Goal: Task Accomplishment & Management: Manage account settings

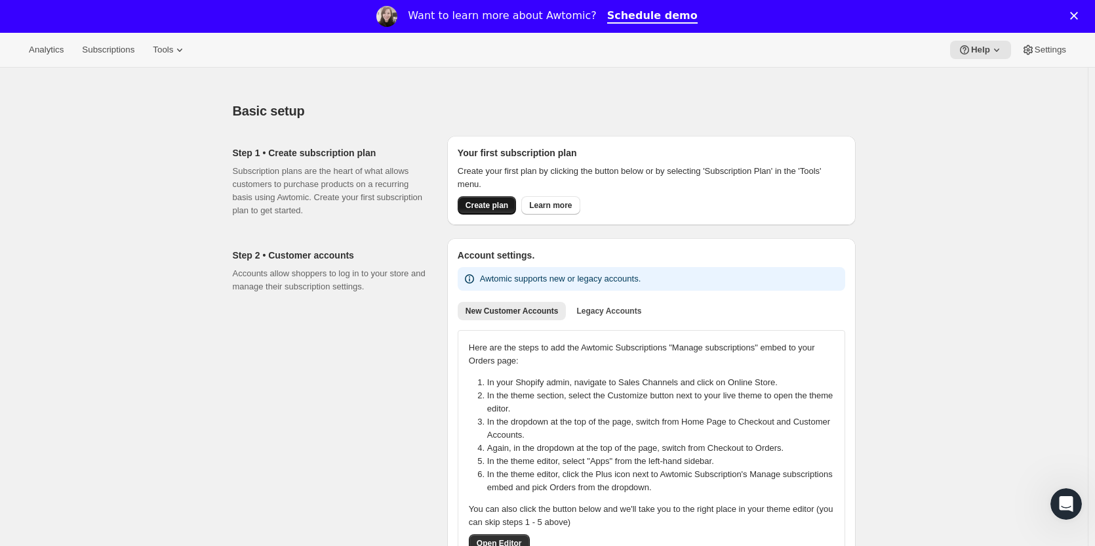
click at [481, 203] on span "Create plan" at bounding box center [487, 205] width 43 height 10
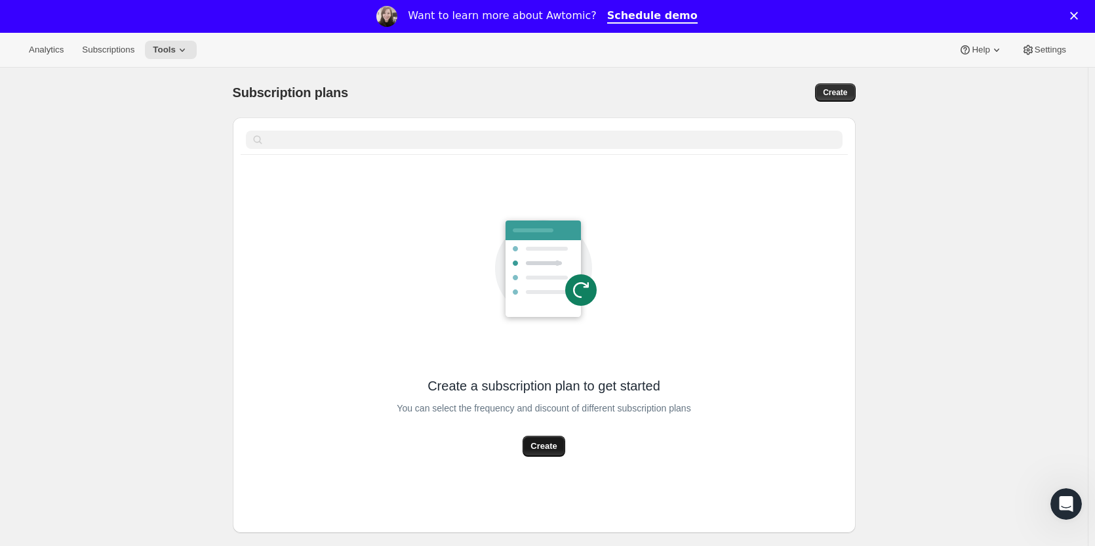
click at [552, 444] on span "Create" at bounding box center [544, 445] width 26 height 13
select select "WEEK"
select select "MONTH"
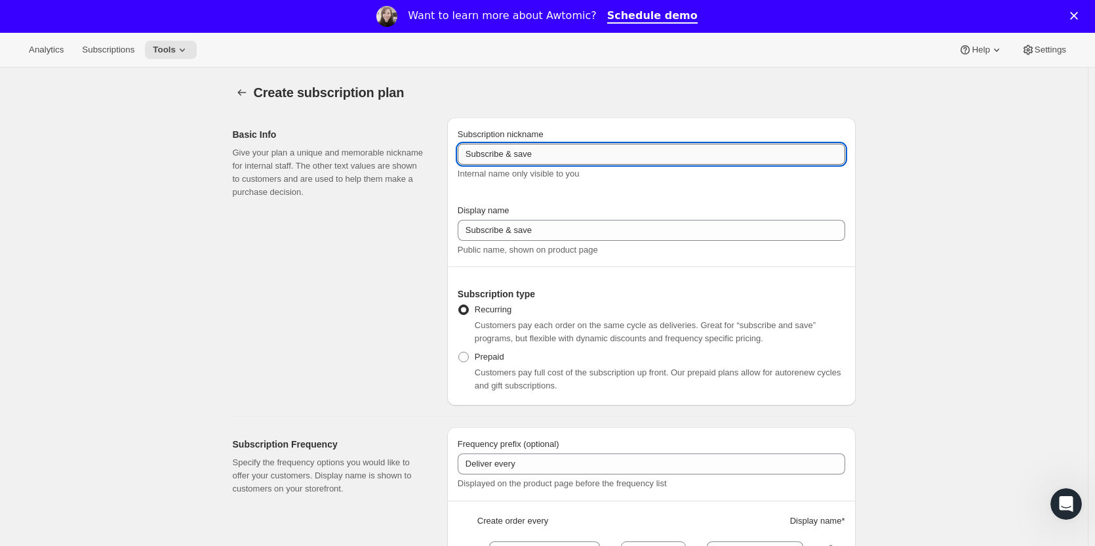
click at [605, 156] on input "Subscribe & save" at bounding box center [652, 154] width 388 height 21
type input "Tier 1"
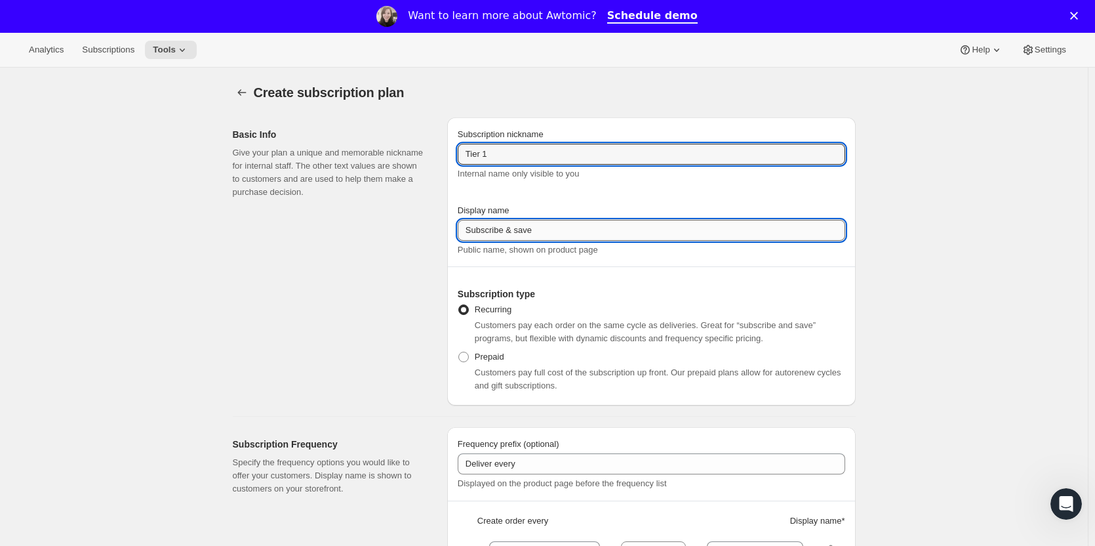
click at [583, 237] on input "Subscribe & save" at bounding box center [652, 230] width 388 height 21
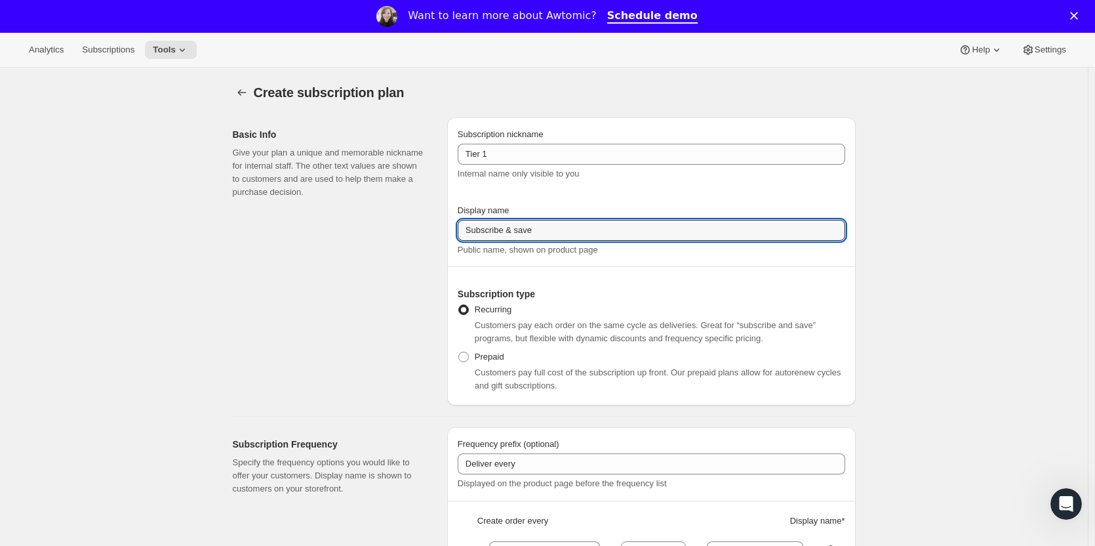
drag, startPoint x: 628, startPoint y: 229, endPoint x: 361, endPoint y: 217, distance: 267.2
click at [361, 217] on div "Basic Info Give your plan a unique and memorable nickname for internal staff. T…" at bounding box center [539, 256] width 634 height 298
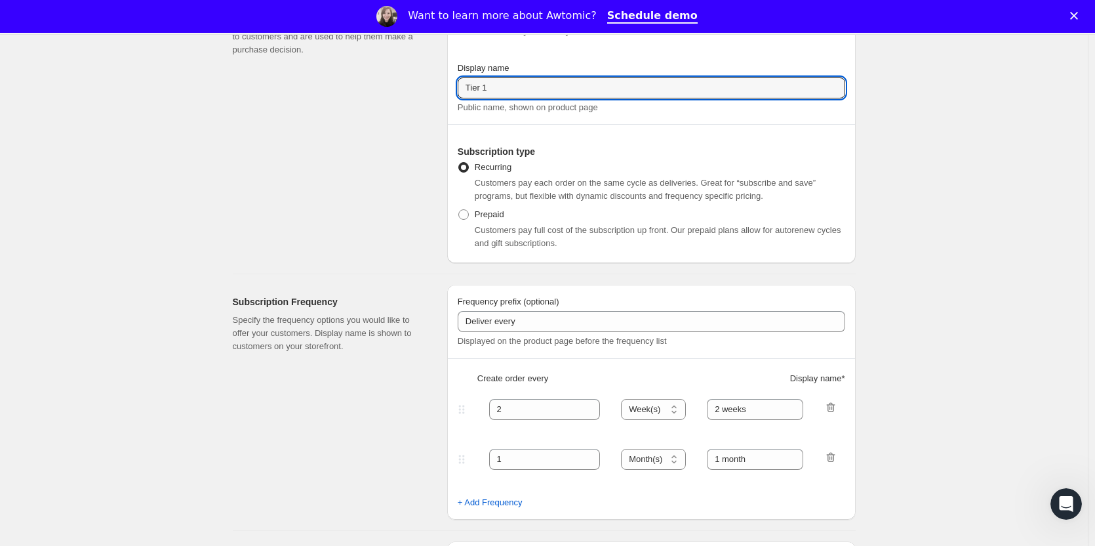
scroll to position [197, 0]
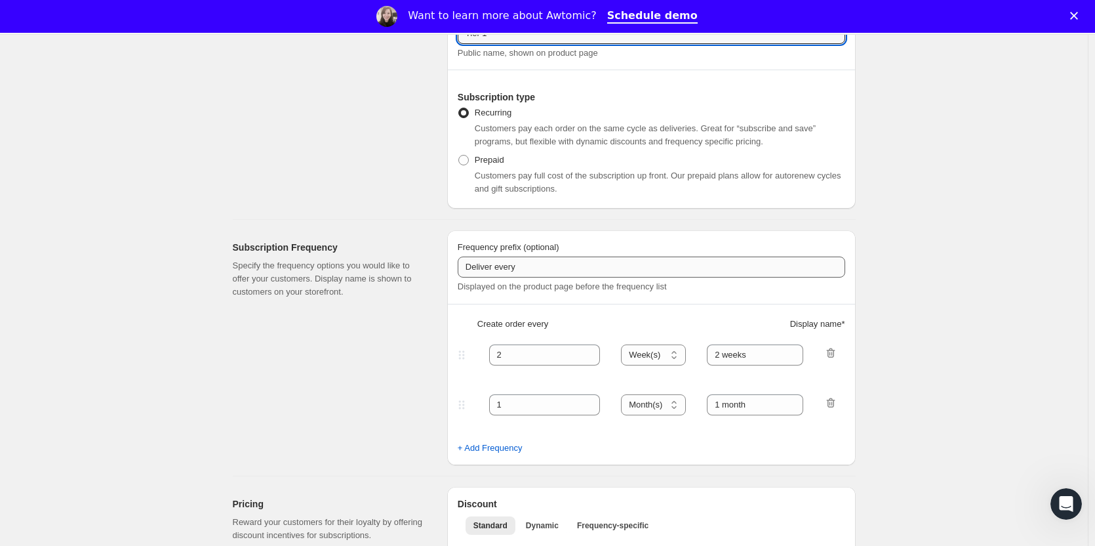
type input "Tier 1"
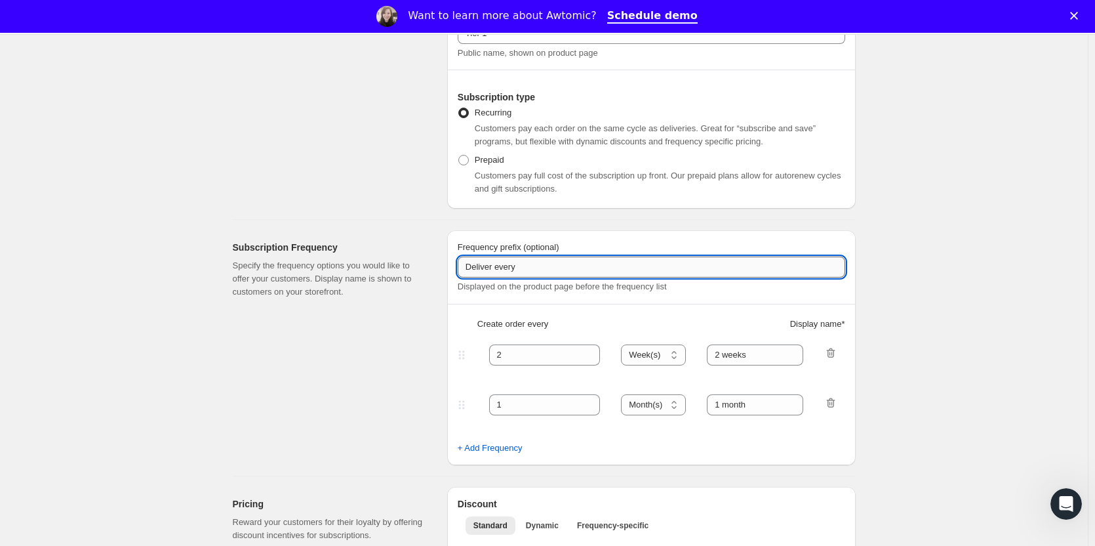
click at [557, 267] on input "Deliver every" at bounding box center [652, 266] width 388 height 21
type input "Deliver every 2 months"
click at [686, 355] on select "Day(s) Week(s) Month(s) Year(s)" at bounding box center [653, 354] width 65 height 21
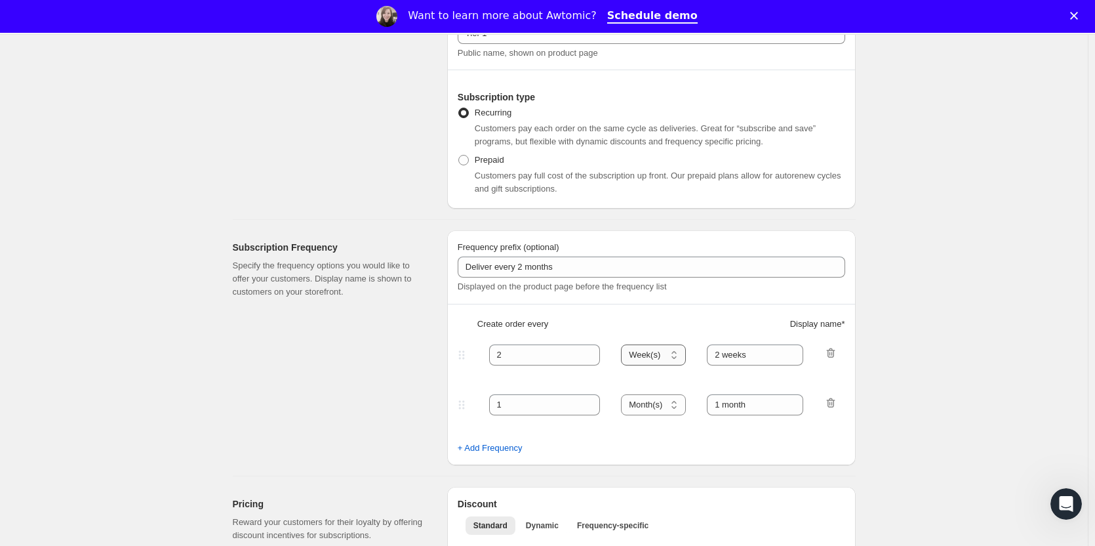
select select "MONTH"
click at [625, 344] on select "Day(s) Week(s) Month(s) Year(s)" at bounding box center [653, 354] width 65 height 21
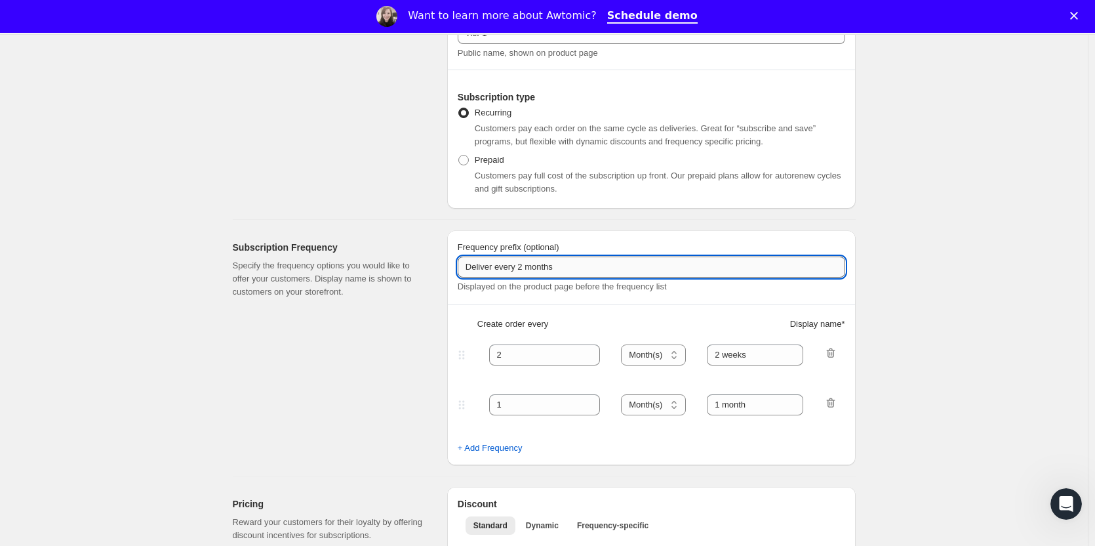
click at [621, 267] on input "Deliver every 2 months" at bounding box center [652, 266] width 388 height 21
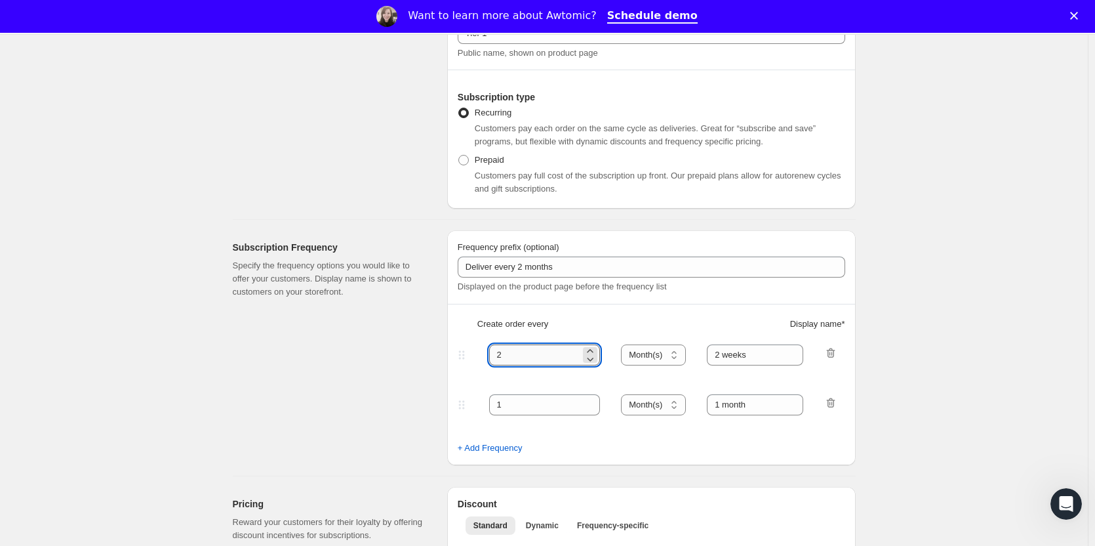
click at [554, 355] on input "2" at bounding box center [535, 354] width 92 height 21
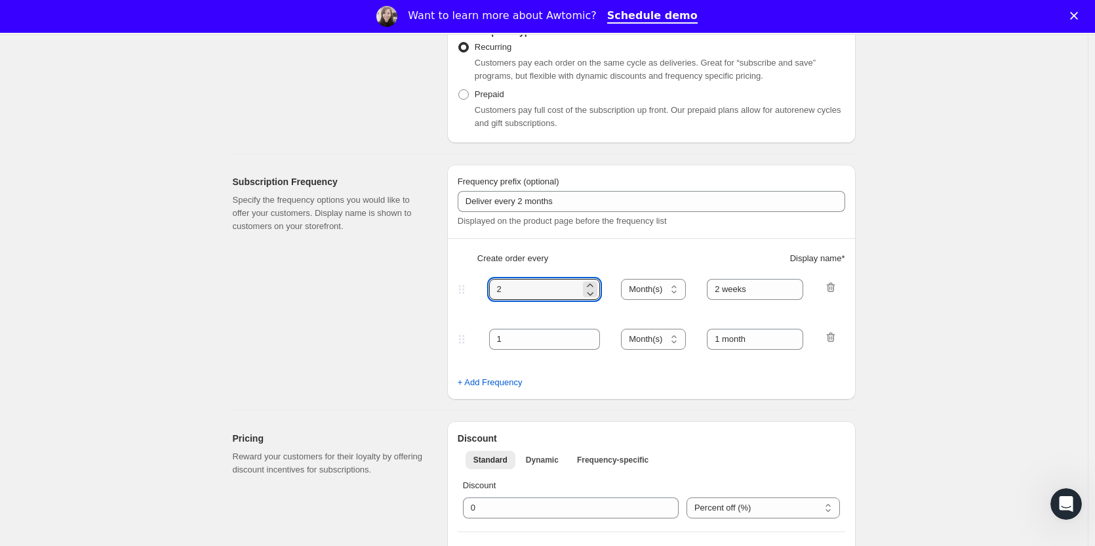
click at [832, 285] on icon "button" at bounding box center [830, 287] width 13 height 13
type input "1"
type input "1 month"
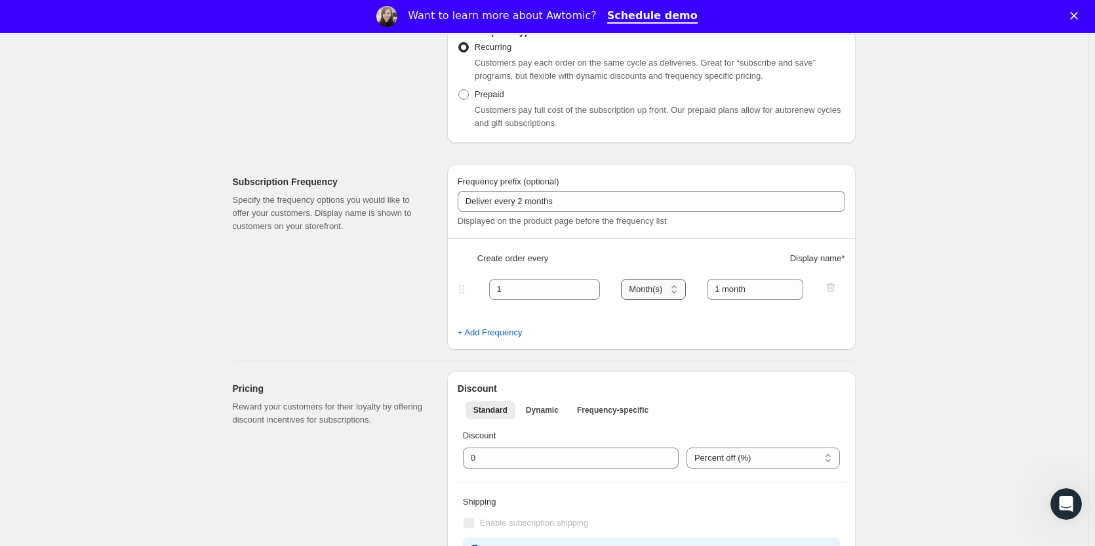
click at [660, 288] on select "Day(s) Week(s) Month(s) Year(s)" at bounding box center [653, 289] width 65 height 21
click at [533, 289] on input "1" at bounding box center [535, 289] width 92 height 21
click at [505, 338] on span "+ Add Frequency" at bounding box center [490, 332] width 65 height 13
select select "MONTH"
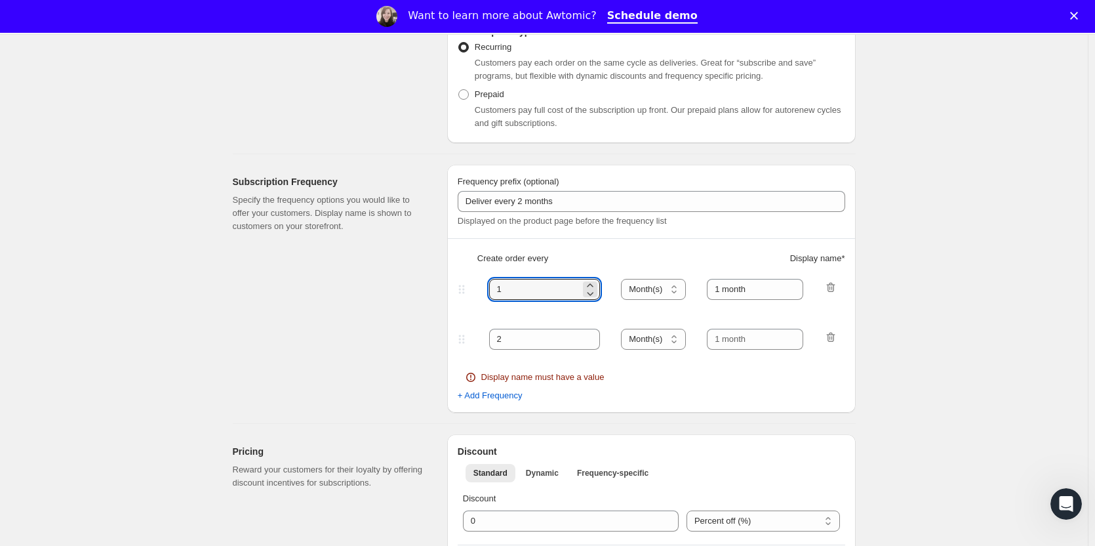
drag, startPoint x: 547, startPoint y: 287, endPoint x: 428, endPoint y: 288, distance: 119.4
click at [428, 288] on div "Subscription Frequency Specify the frequency options you would like to offer yo…" at bounding box center [539, 283] width 634 height 258
type input "2"
click at [831, 338] on icon "button" at bounding box center [830, 338] width 9 height 10
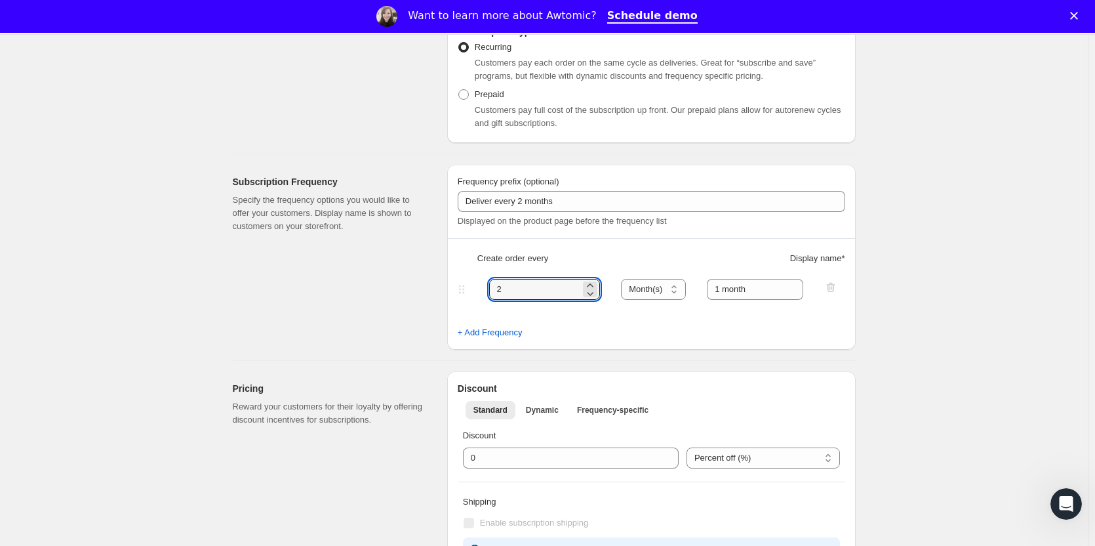
drag, startPoint x: 531, startPoint y: 293, endPoint x: 471, endPoint y: 293, distance: 59.7
click at [471, 293] on div "2 Day(s) Week(s) Month(s) Year(s) Month(s) 1 month" at bounding box center [646, 289] width 382 height 21
click at [790, 294] on input "1 month" at bounding box center [755, 289] width 96 height 21
drag, startPoint x: 790, startPoint y: 294, endPoint x: 618, endPoint y: 295, distance: 171.2
click at [621, 295] on div "2 Day(s) Week(s) Month(s) Year(s) Month(s) 1 month" at bounding box center [646, 289] width 382 height 21
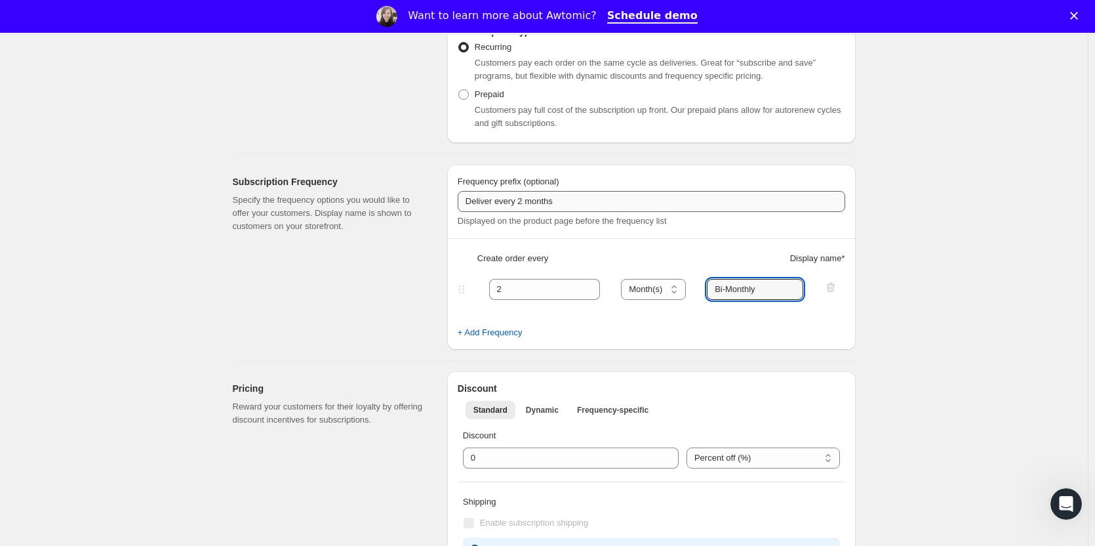
type input "Bi-Monthly"
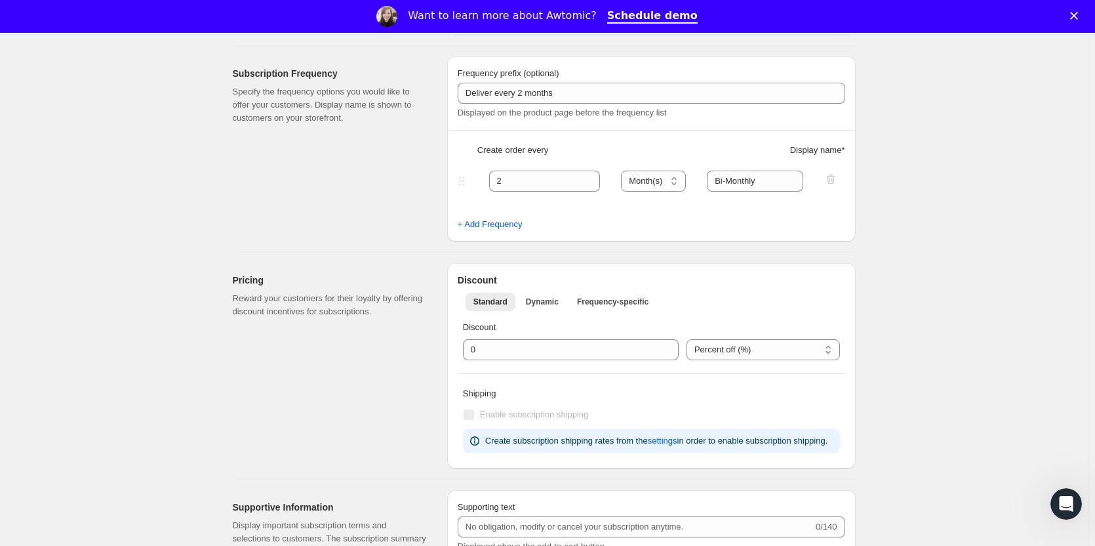
scroll to position [394, 0]
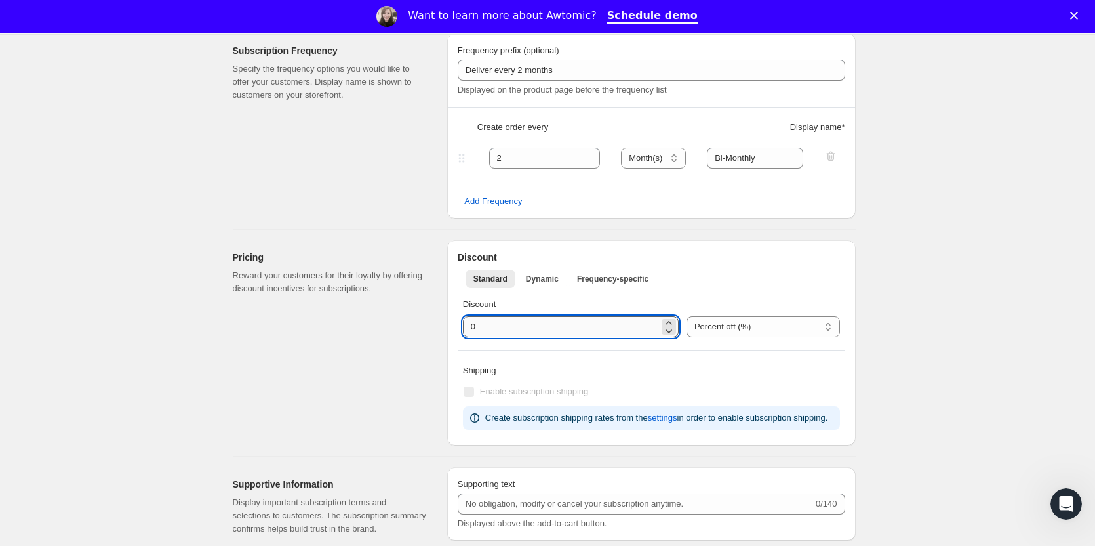
click at [550, 322] on input "integer" at bounding box center [561, 326] width 196 height 21
drag, startPoint x: 542, startPoint y: 323, endPoint x: 367, endPoint y: 317, distance: 175.2
click at [376, 319] on div "Pricing Reward your customers for their loyalty by offering discount incentives…" at bounding box center [539, 338] width 634 height 216
type input "10"
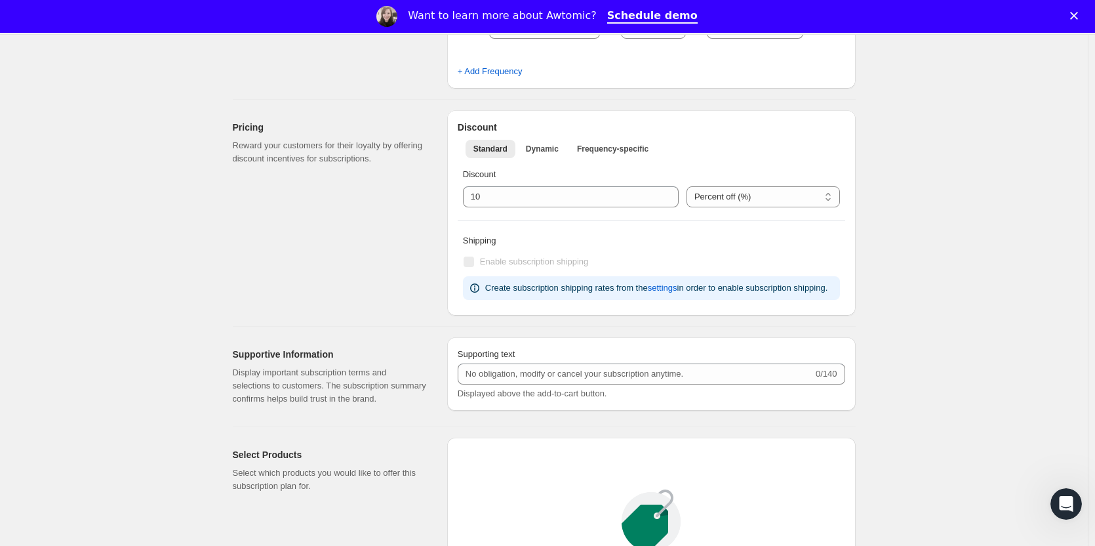
scroll to position [525, 0]
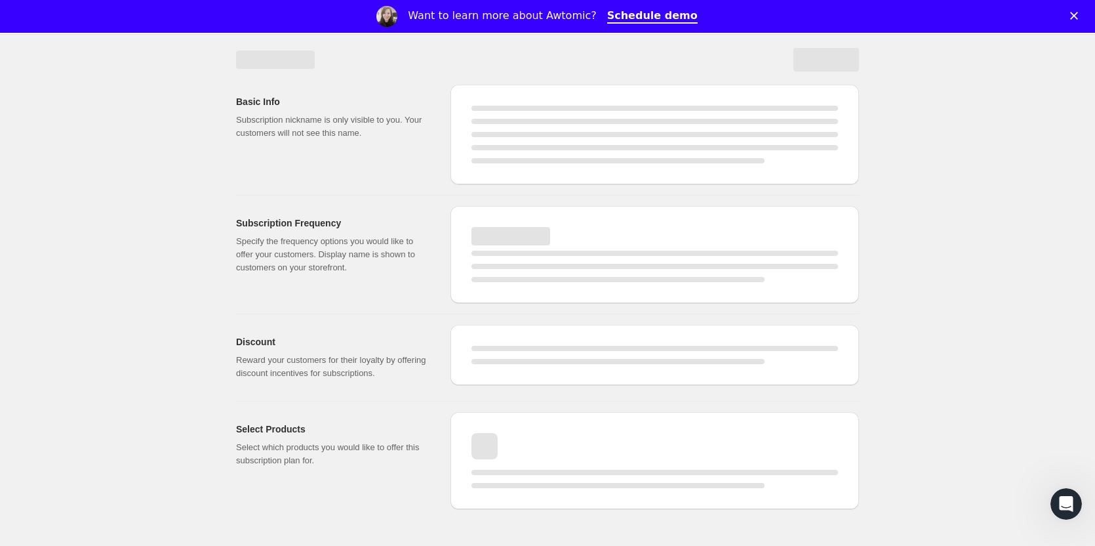
select select "WEEK"
select select "MONTH"
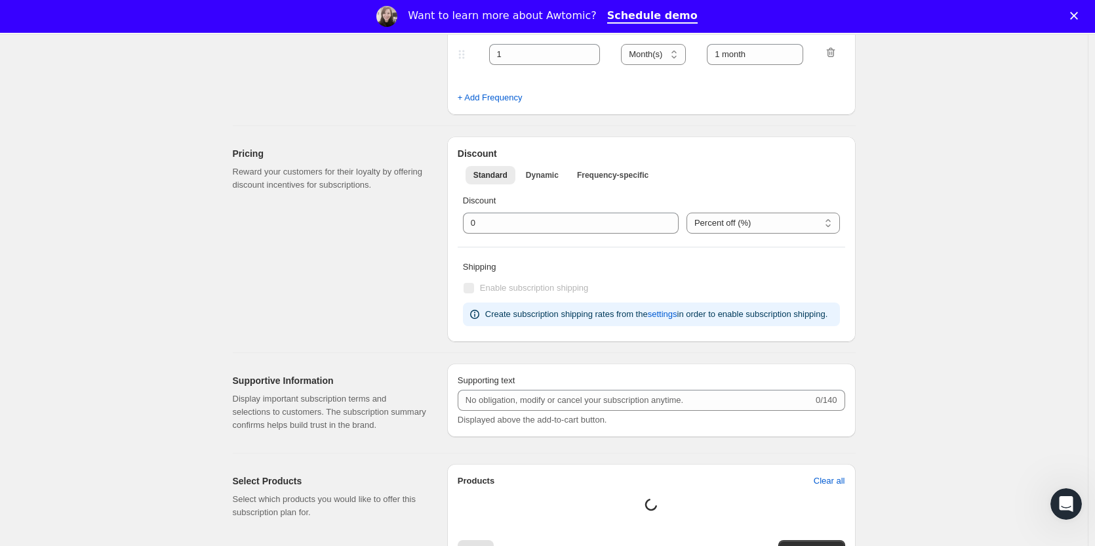
type input "Tier 1"
type input "Deliver every 2 months"
select select "MONTH"
type input "Bi-Monthly"
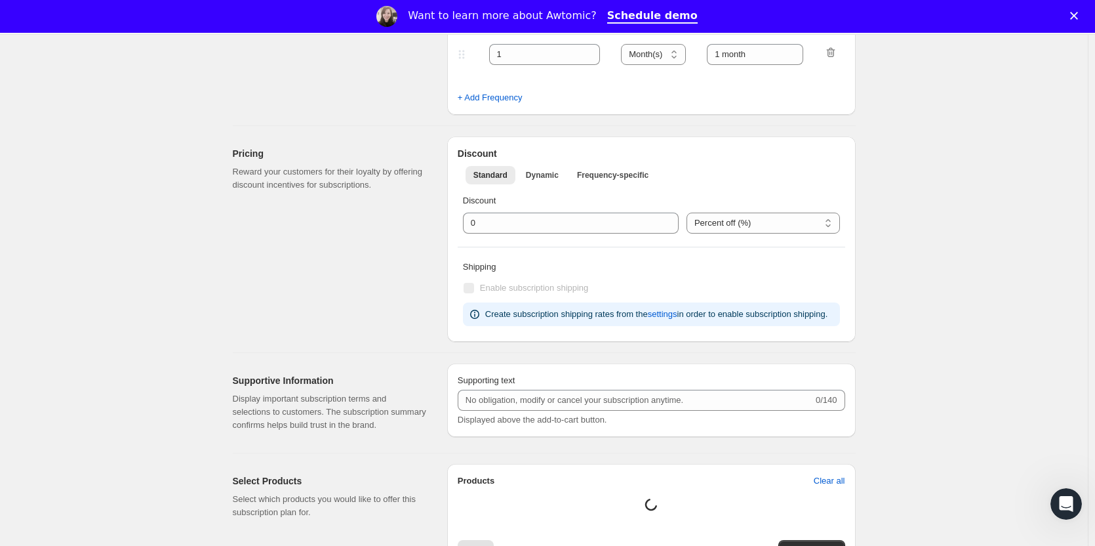
type input "10"
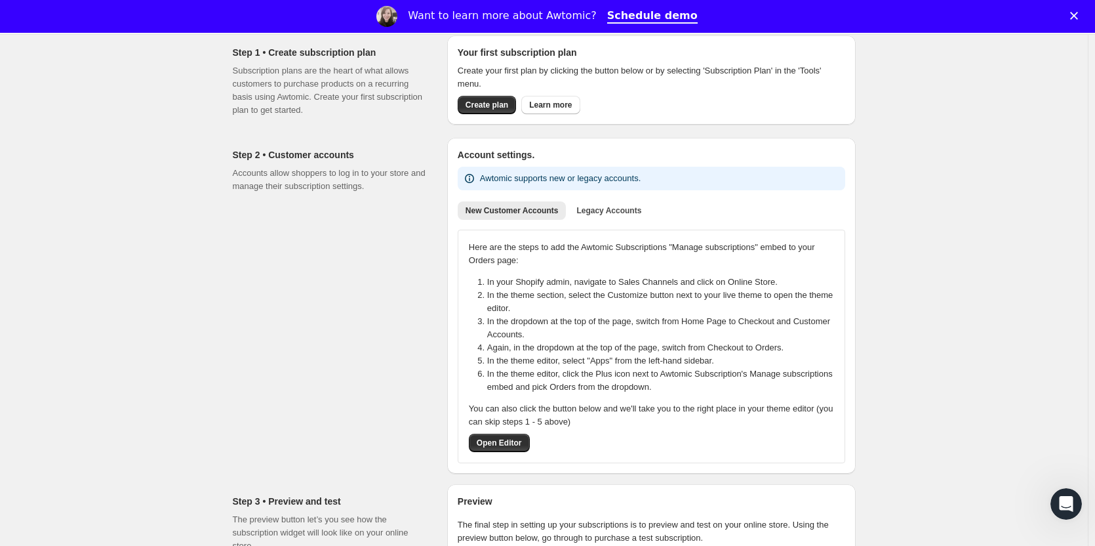
scroll to position [131, 0]
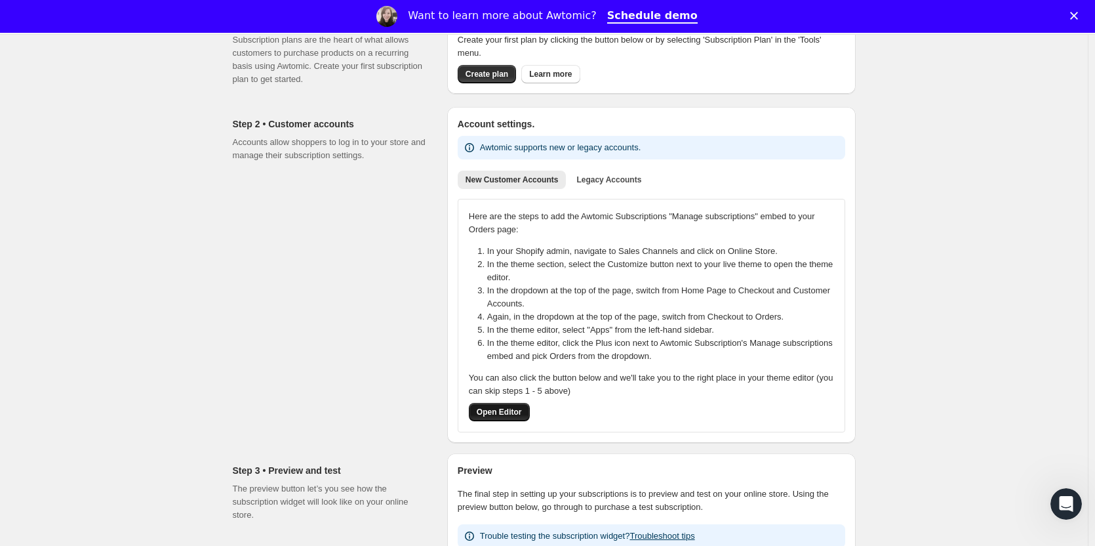
click at [507, 407] on button "Open Editor" at bounding box center [499, 412] width 61 height 18
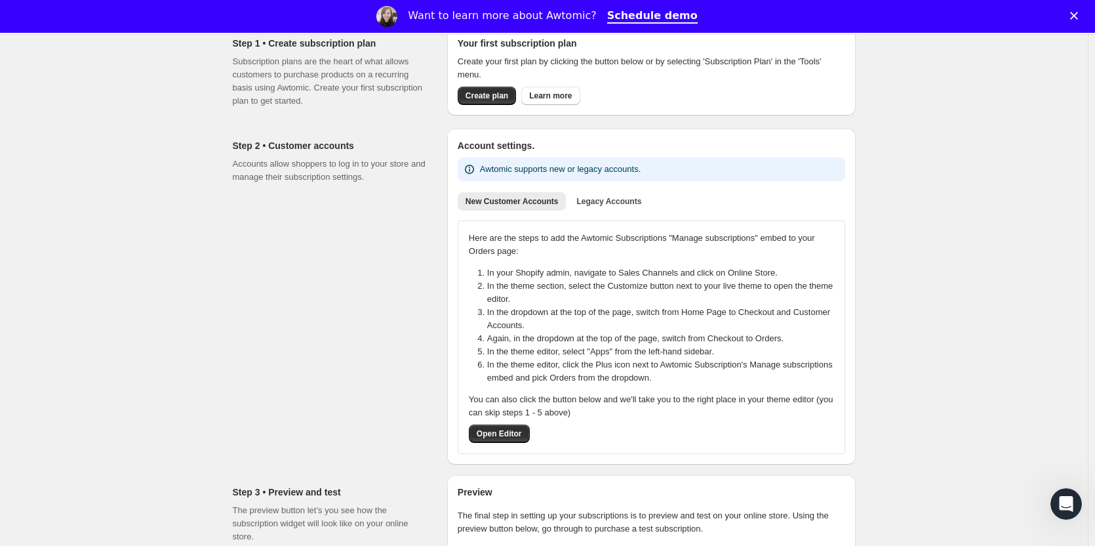
scroll to position [0, 0]
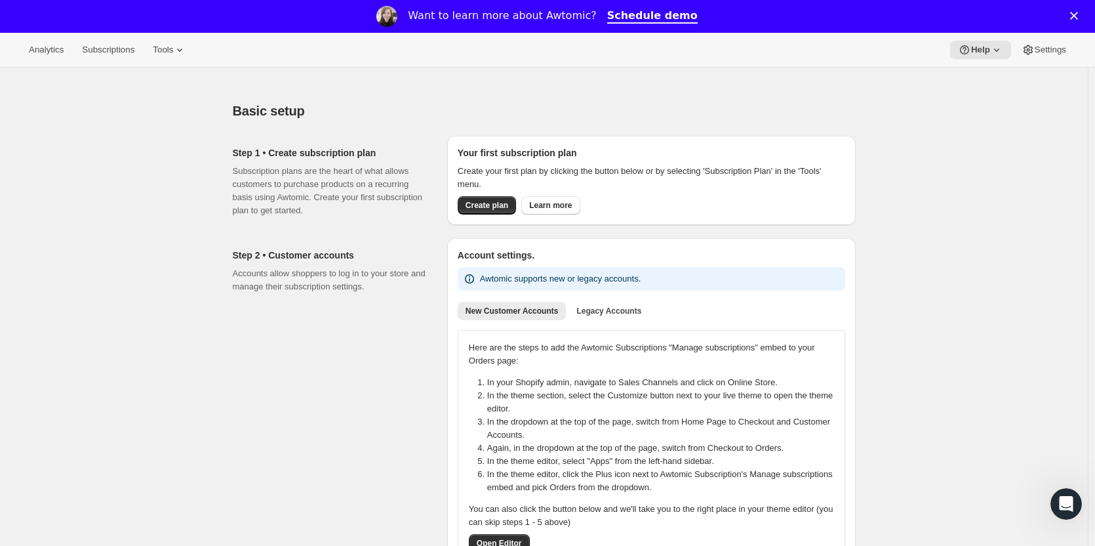
click at [479, 208] on span "Create plan" at bounding box center [487, 205] width 43 height 10
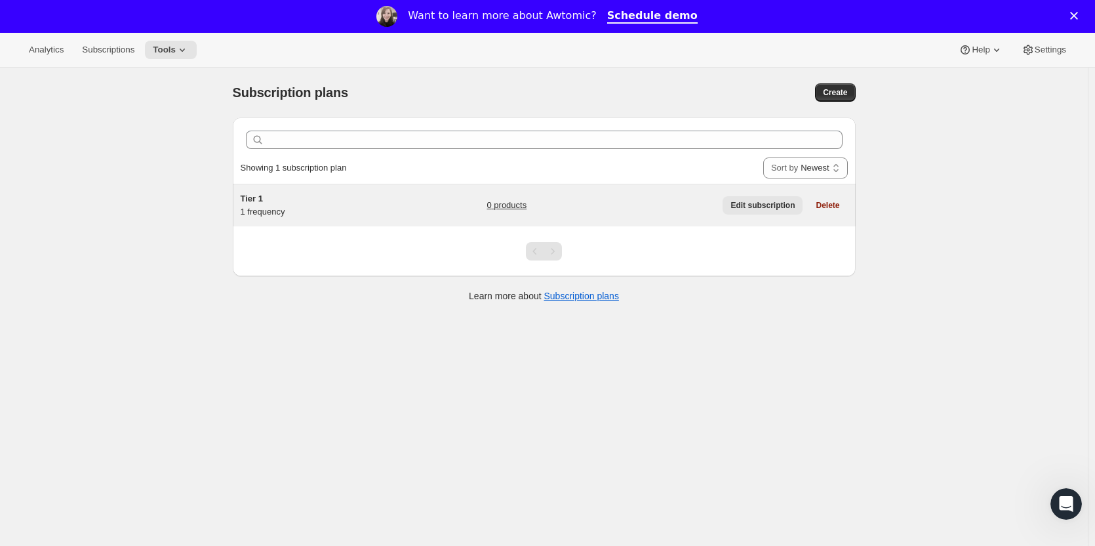
click at [765, 205] on span "Edit subscription" at bounding box center [763, 205] width 64 height 10
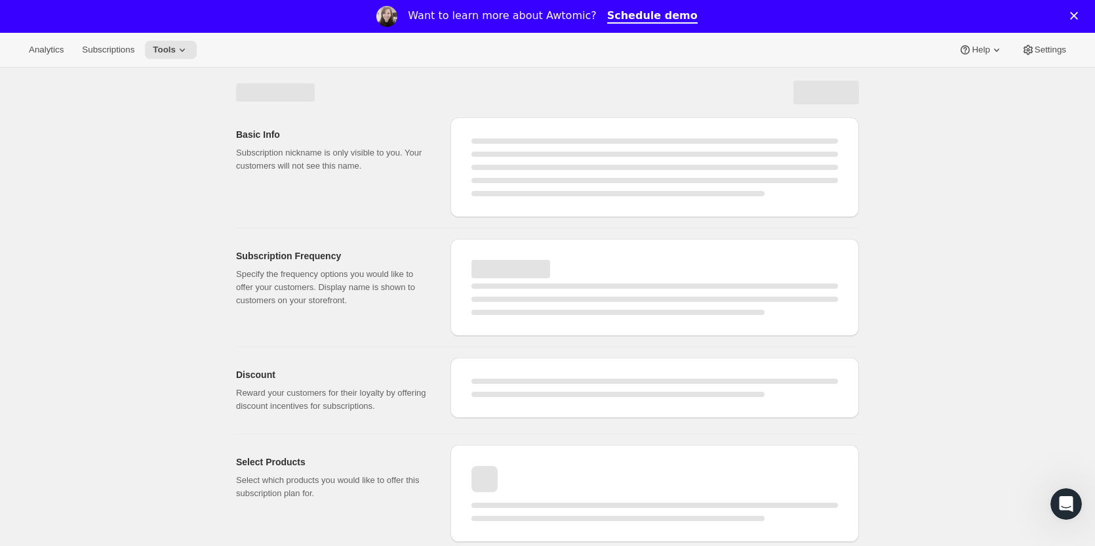
select select "WEEK"
select select "MONTH"
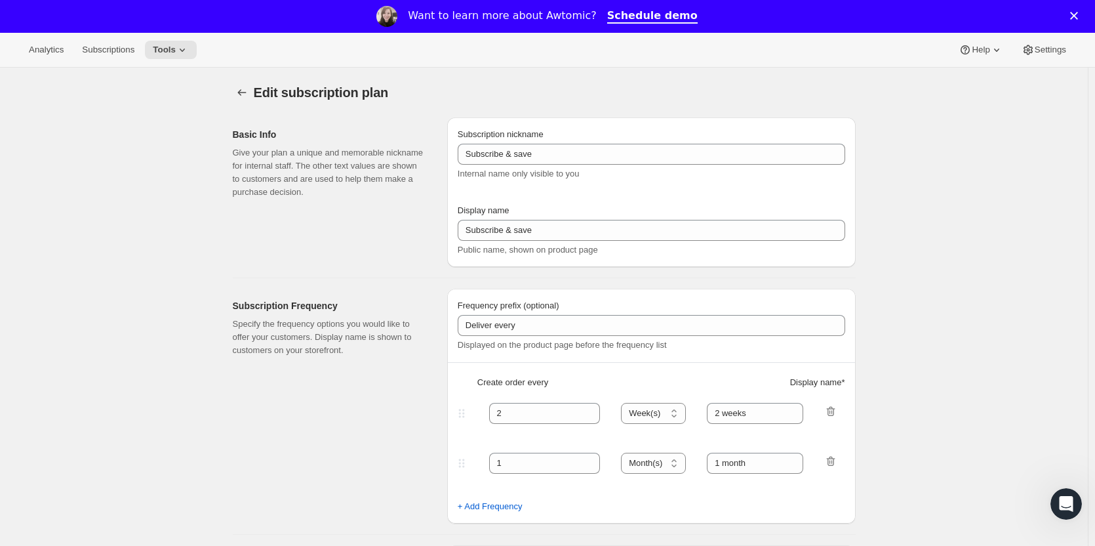
type input "Tier 1"
type input "Deliver every 2 months"
select select "MONTH"
type input "Bi-Monthly"
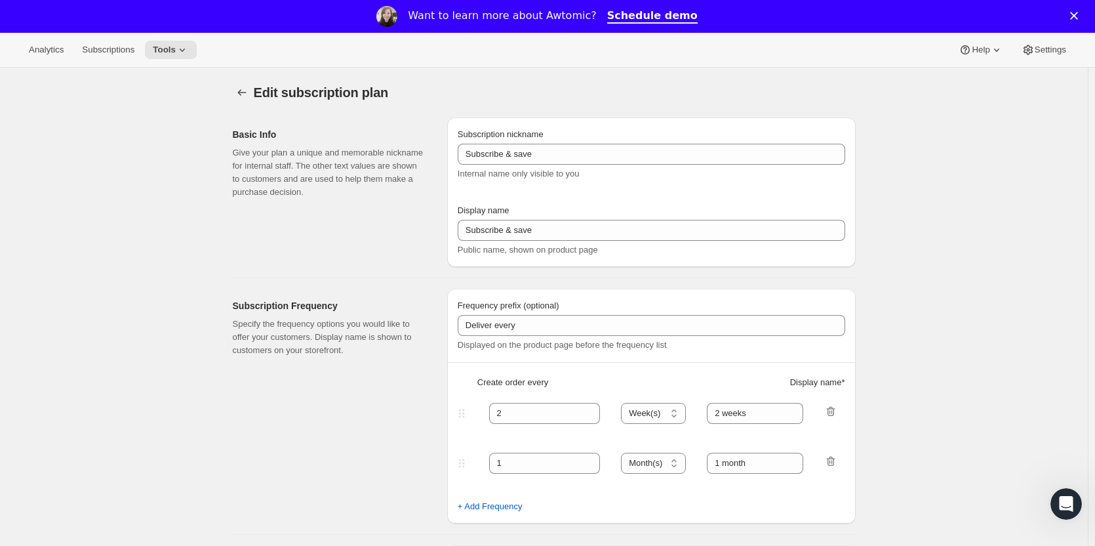
type input "10"
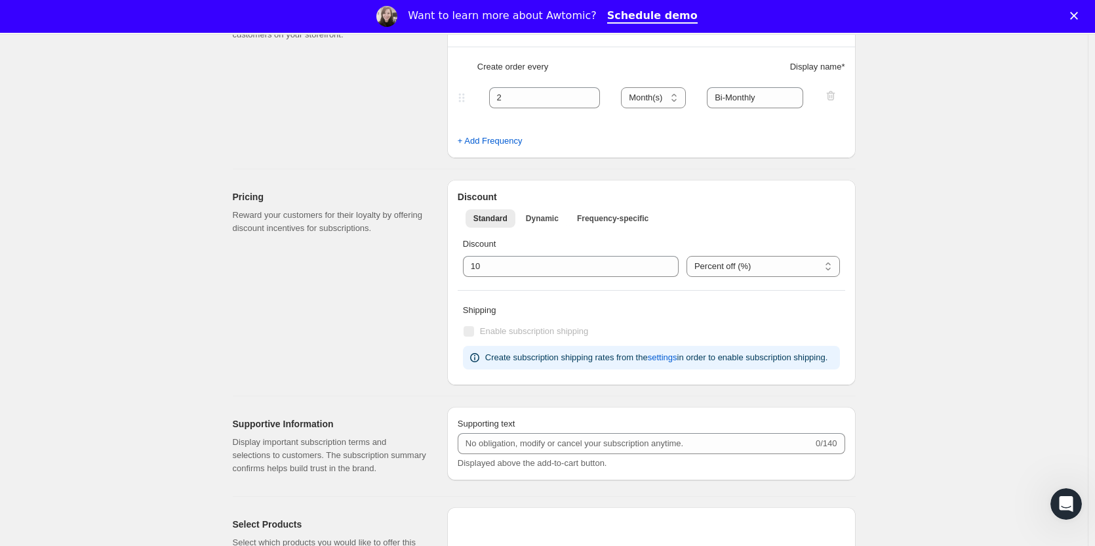
scroll to position [328, 0]
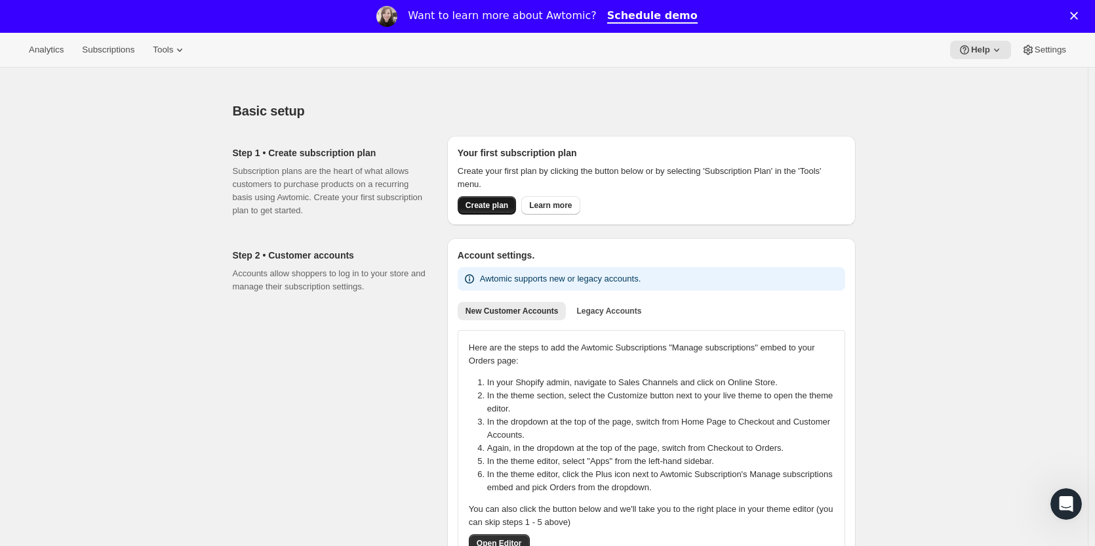
click at [490, 207] on span "Create plan" at bounding box center [487, 205] width 43 height 10
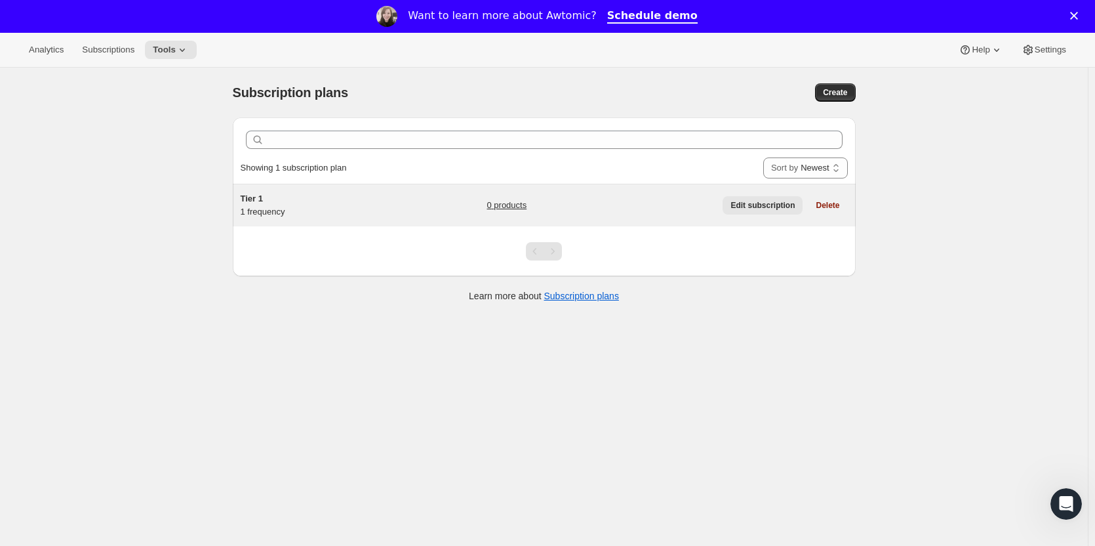
click at [751, 209] on span "Edit subscription" at bounding box center [763, 205] width 64 height 10
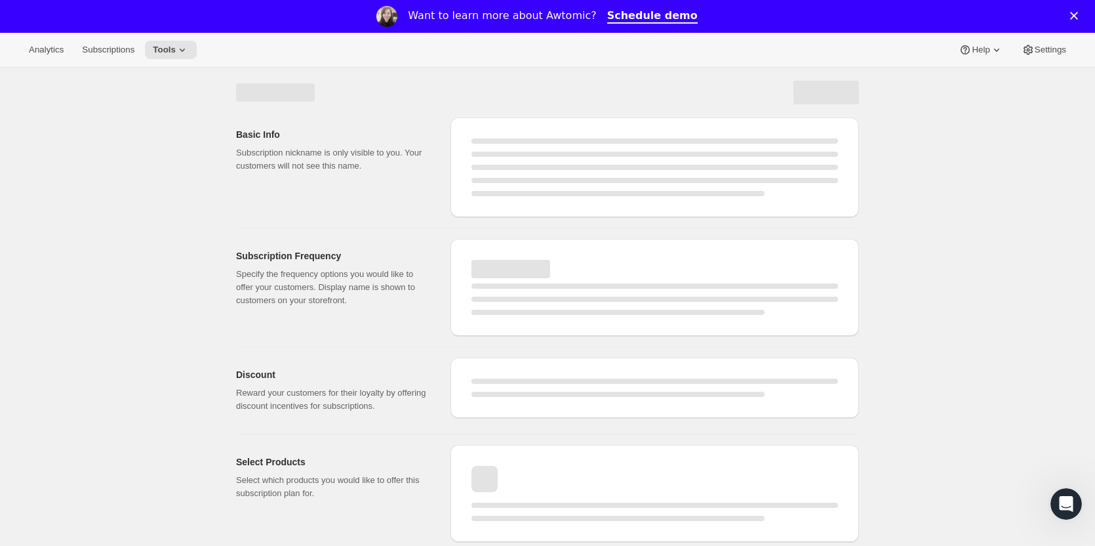
select select "WEEK"
select select "MONTH"
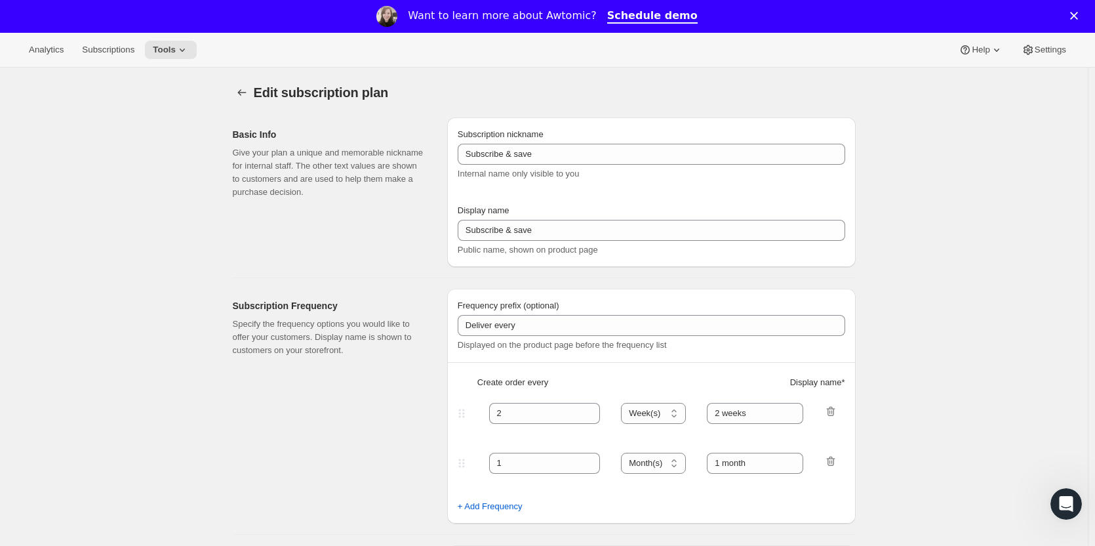
type input "Tier 1"
type input "Deliver every 2 months"
select select "MONTH"
type input "Bi-Monthly"
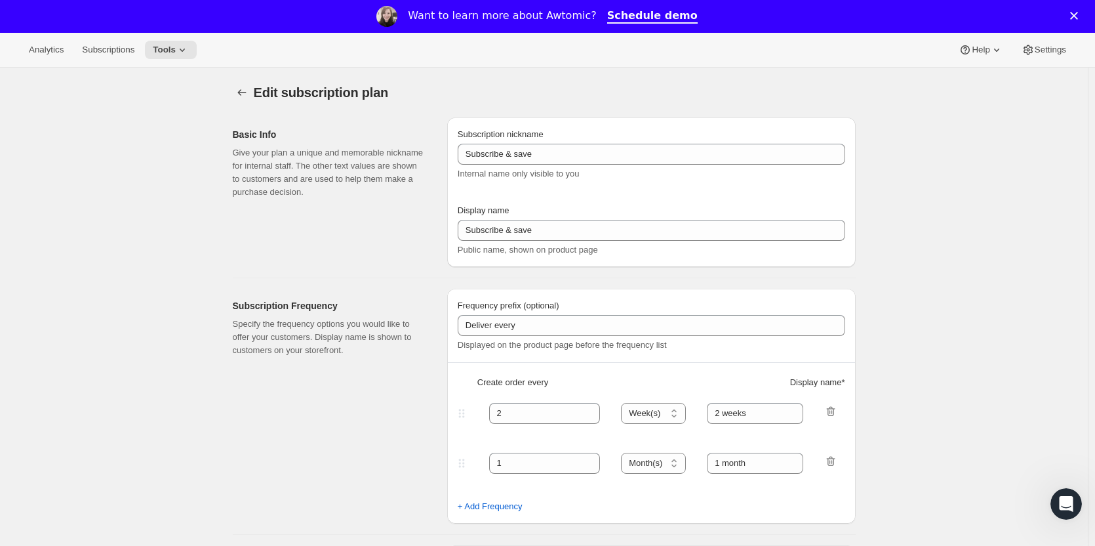
type input "10"
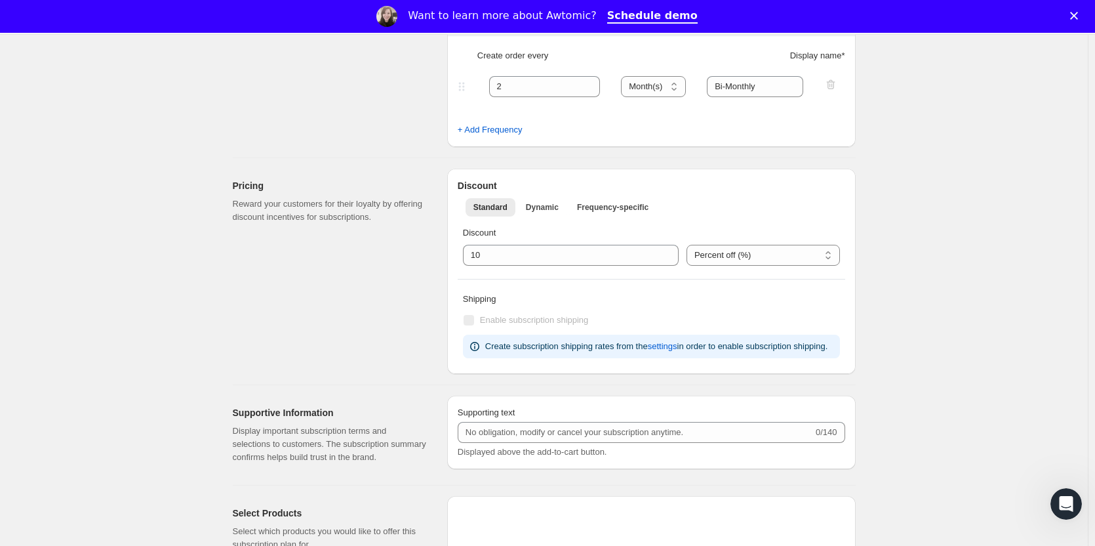
scroll to position [328, 0]
click at [757, 248] on select "Percent off (%) US Dollars off ($)" at bounding box center [763, 253] width 153 height 21
click at [892, 195] on div "Edit subscription plan. This page is ready Edit subscription plan Basic Info Gi…" at bounding box center [544, 413] width 1088 height 1346
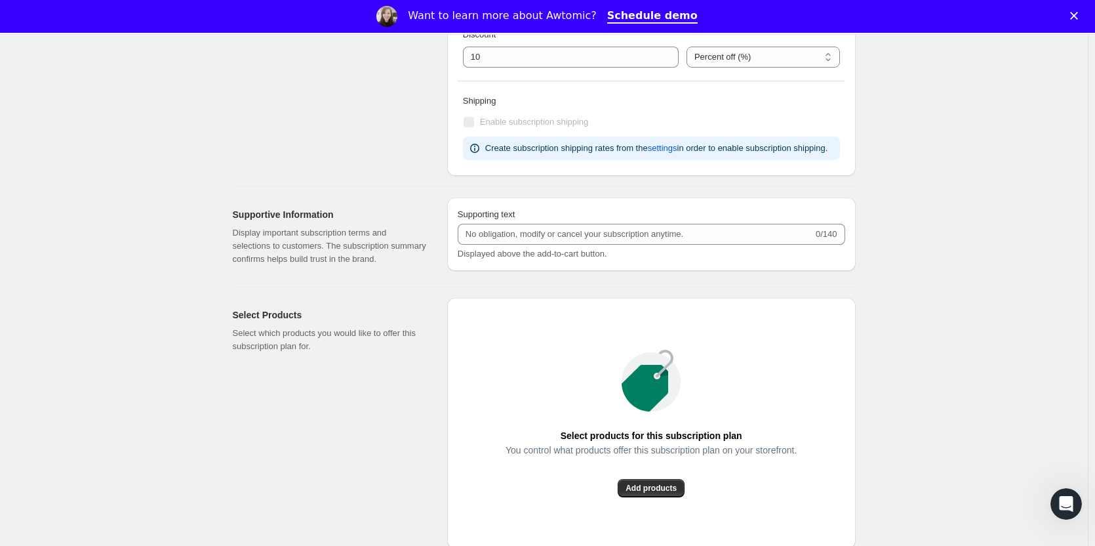
scroll to position [590, 0]
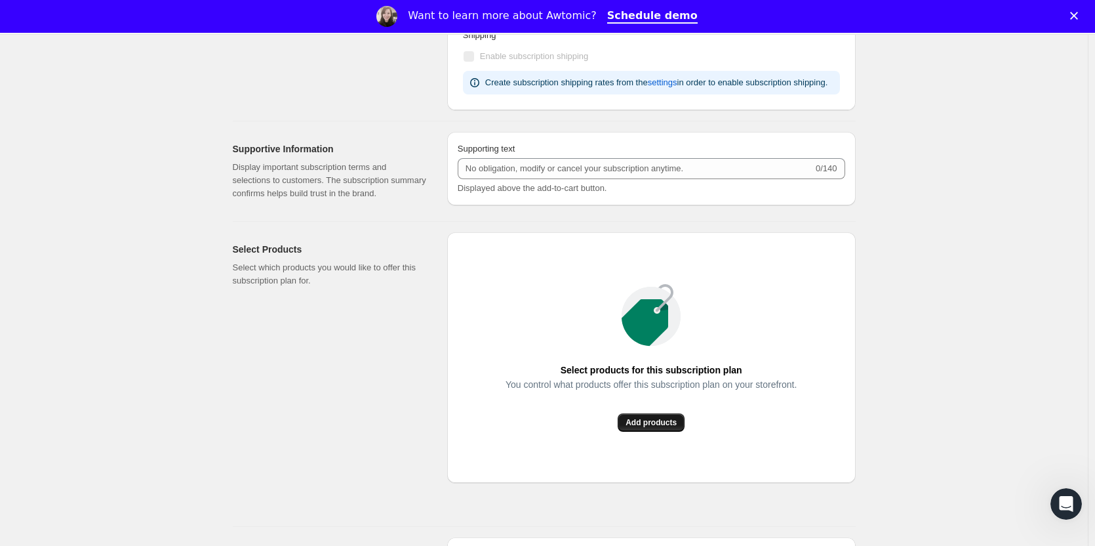
click at [658, 424] on span "Add products" at bounding box center [651, 422] width 51 height 10
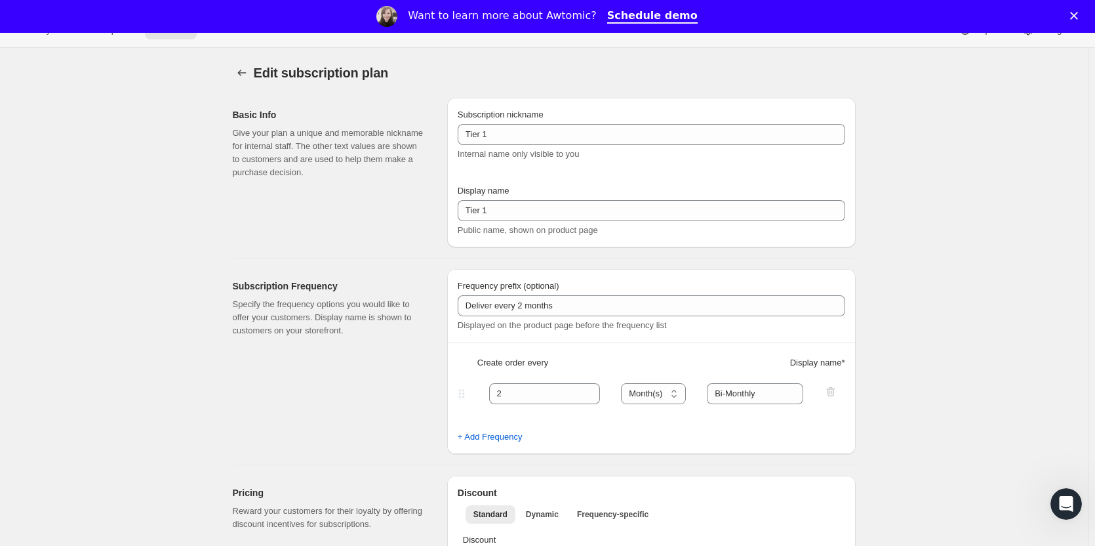
scroll to position [0, 0]
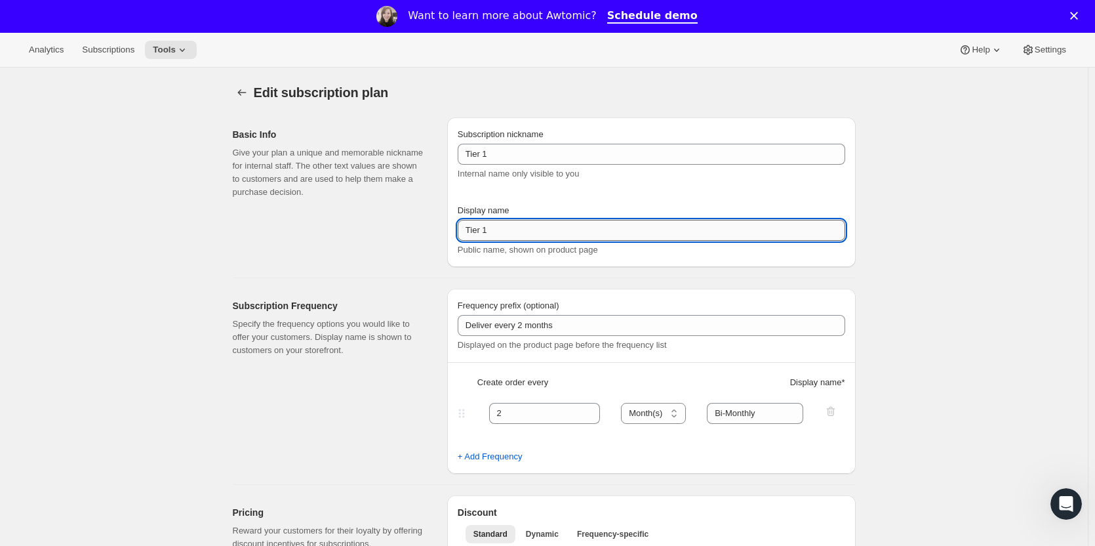
click at [618, 228] on input "Tier 1" at bounding box center [652, 230] width 388 height 21
drag, startPoint x: 586, startPoint y: 222, endPoint x: 372, endPoint y: 217, distance: 214.5
click at [370, 218] on div "Basic Info Give your plan a unique and memorable nickname for internal staff. T…" at bounding box center [539, 187] width 634 height 160
type input "Tier 1 - Bi-Monthly"
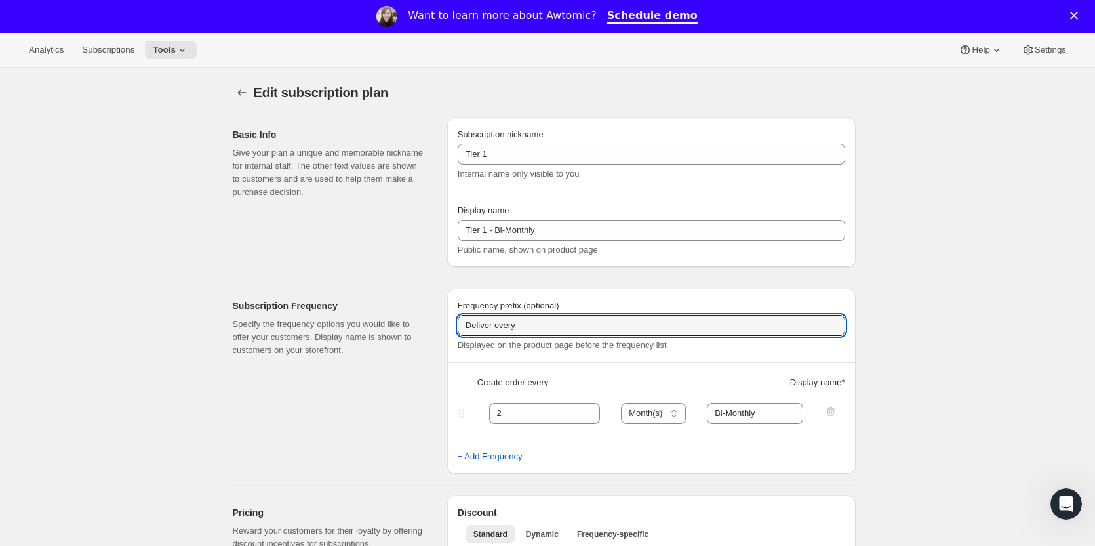
type input "Deliver every"
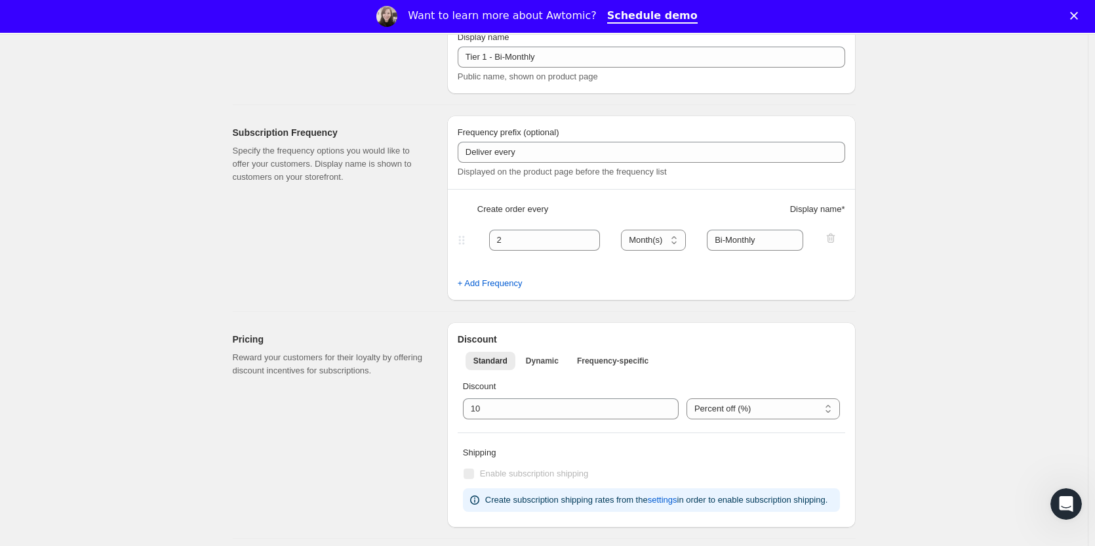
scroll to position [262, 0]
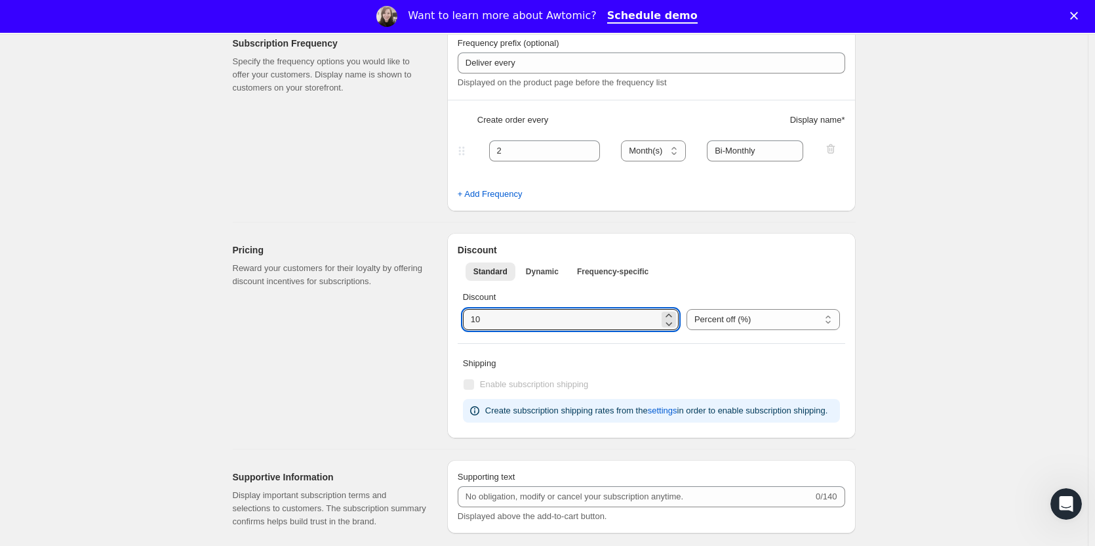
drag, startPoint x: 512, startPoint y: 323, endPoint x: 326, endPoint y: 327, distance: 186.3
click at [348, 329] on div "Pricing Reward your customers for their loyalty by offering discount incentives…" at bounding box center [539, 330] width 634 height 216
click at [706, 282] on div "Standard Dynamic Frequency-specific More views Standard Dynamic Frequency-speci…" at bounding box center [652, 270] width 388 height 29
drag, startPoint x: 525, startPoint y: 321, endPoint x: 483, endPoint y: 321, distance: 41.3
click at [483, 321] on input "integer" at bounding box center [561, 319] width 196 height 21
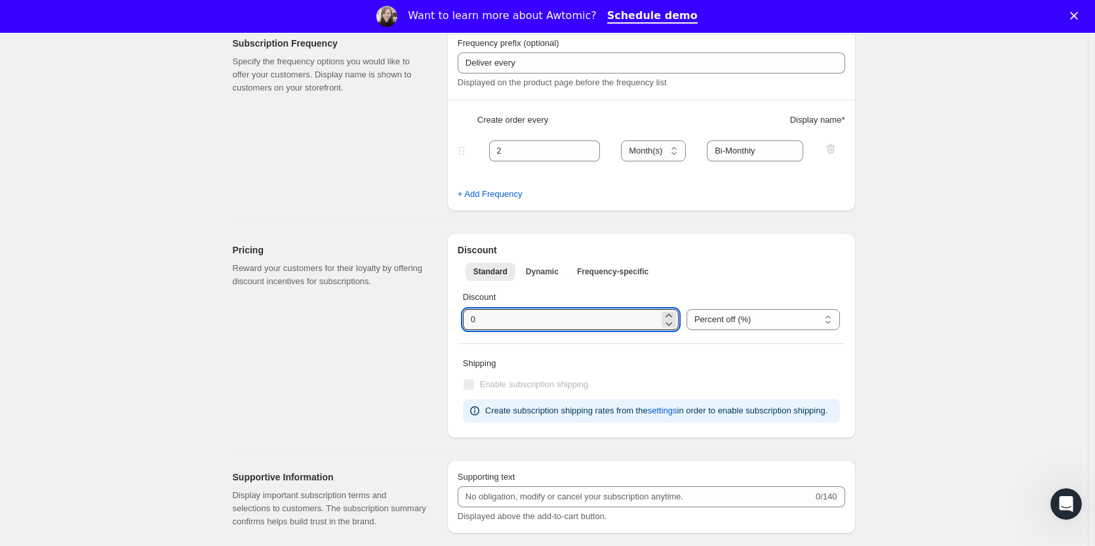
type input "0"
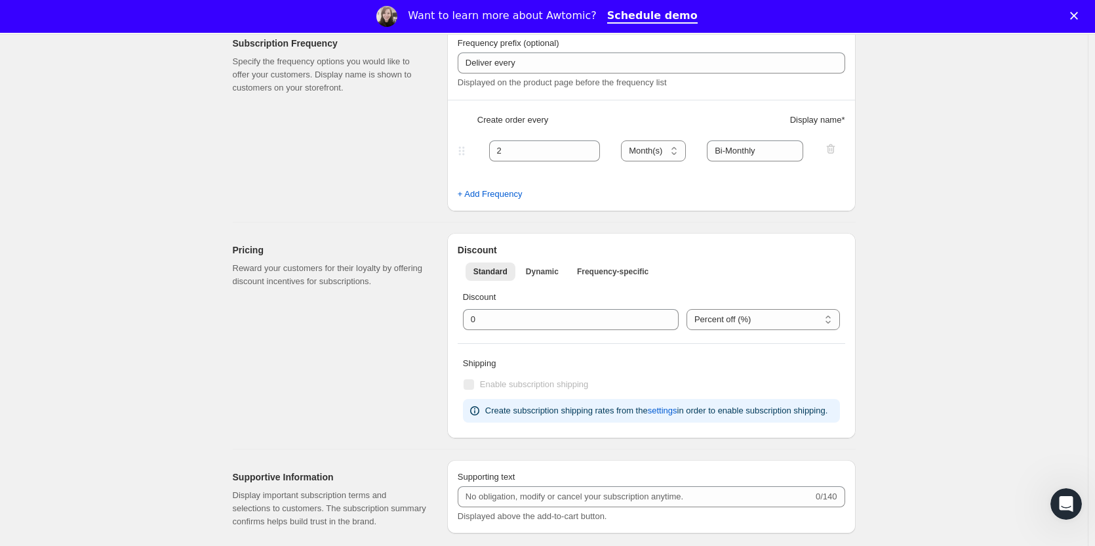
click at [936, 262] on div "Edit subscription plan. This page is ready Edit subscription plan Basic Info Gi…" at bounding box center [544, 464] width 1088 height 1318
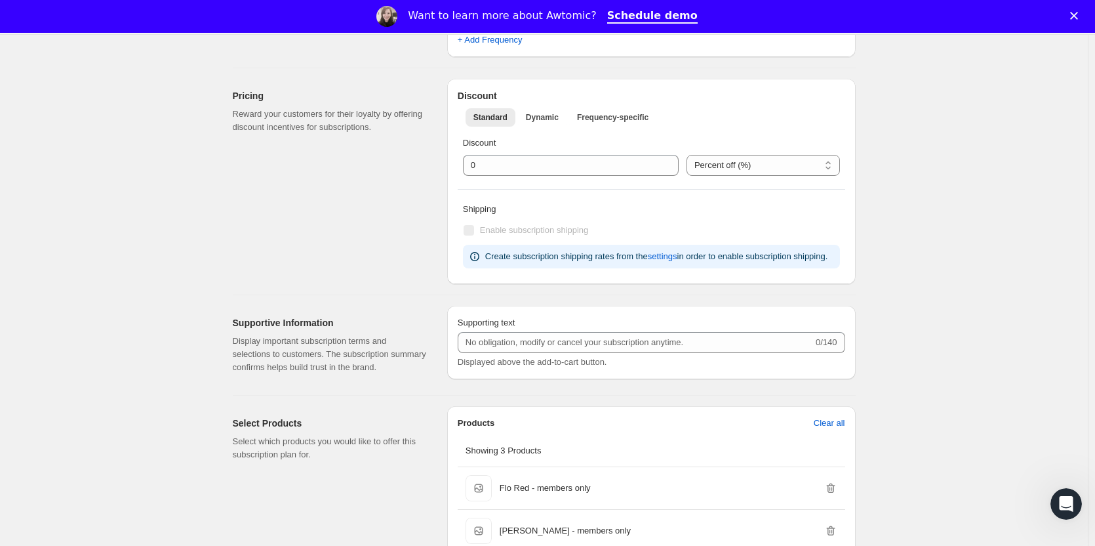
scroll to position [447, 0]
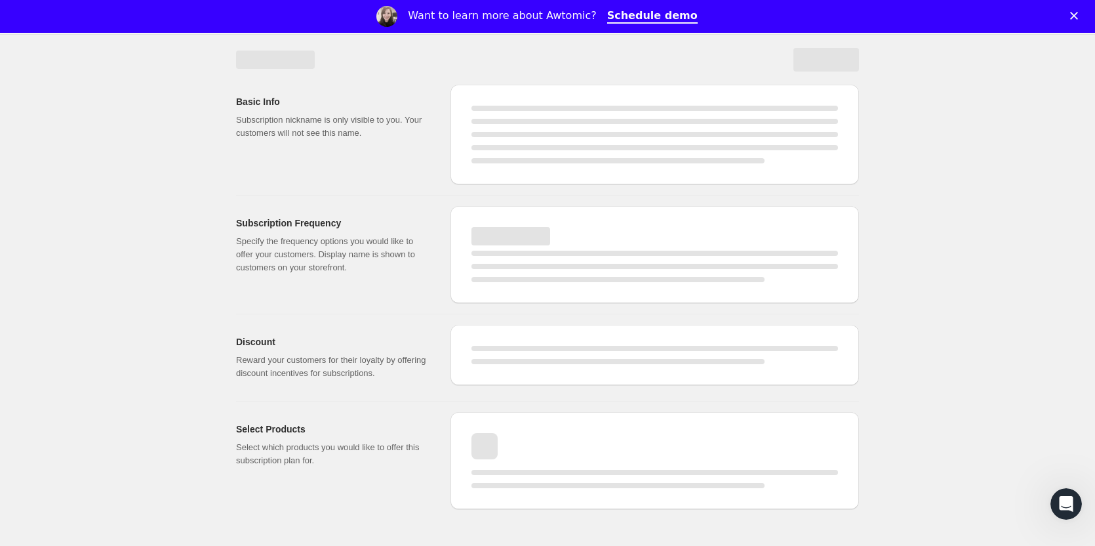
select select "MONTH"
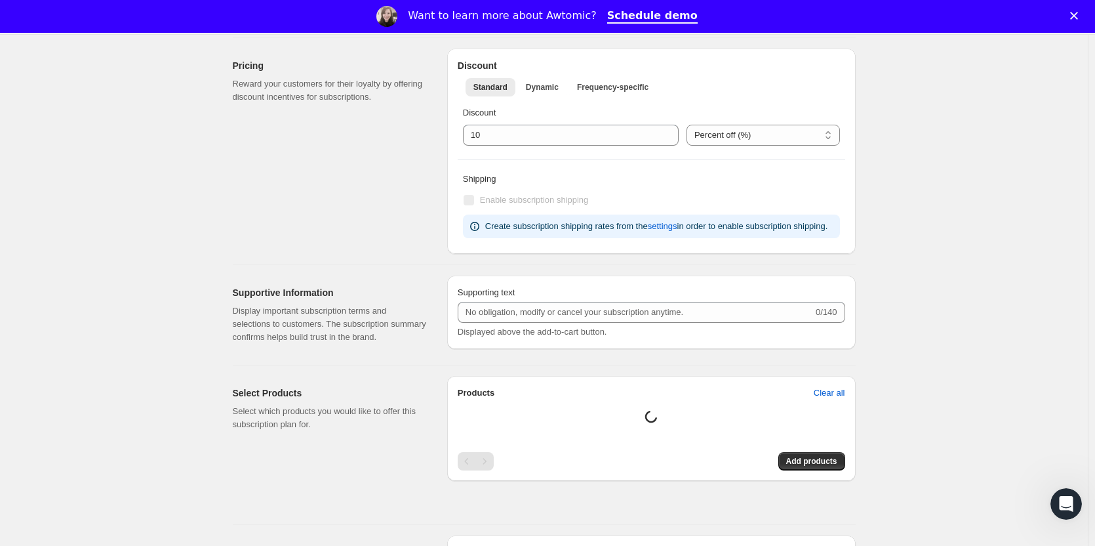
type input "Tier 1 - Bi-Monthly"
type input "Deliver every"
type input "0"
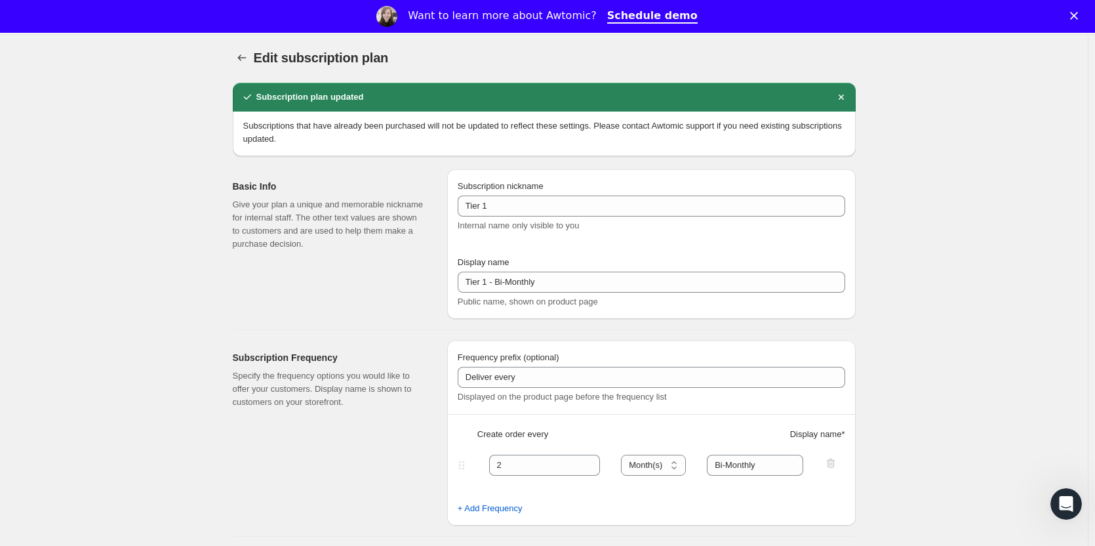
scroll to position [0, 0]
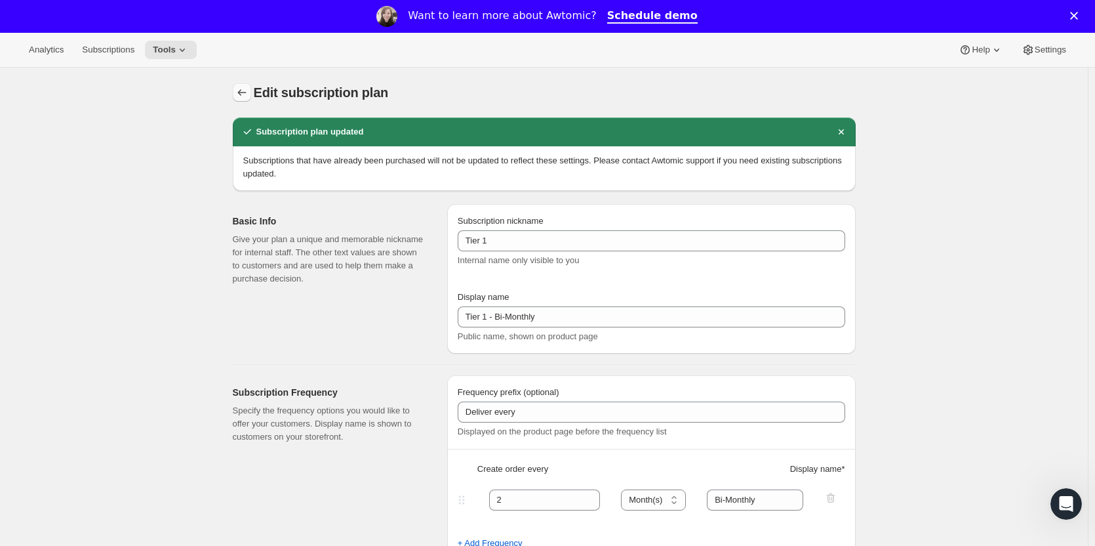
click at [241, 94] on icon "Subscription plans" at bounding box center [241, 92] width 13 height 13
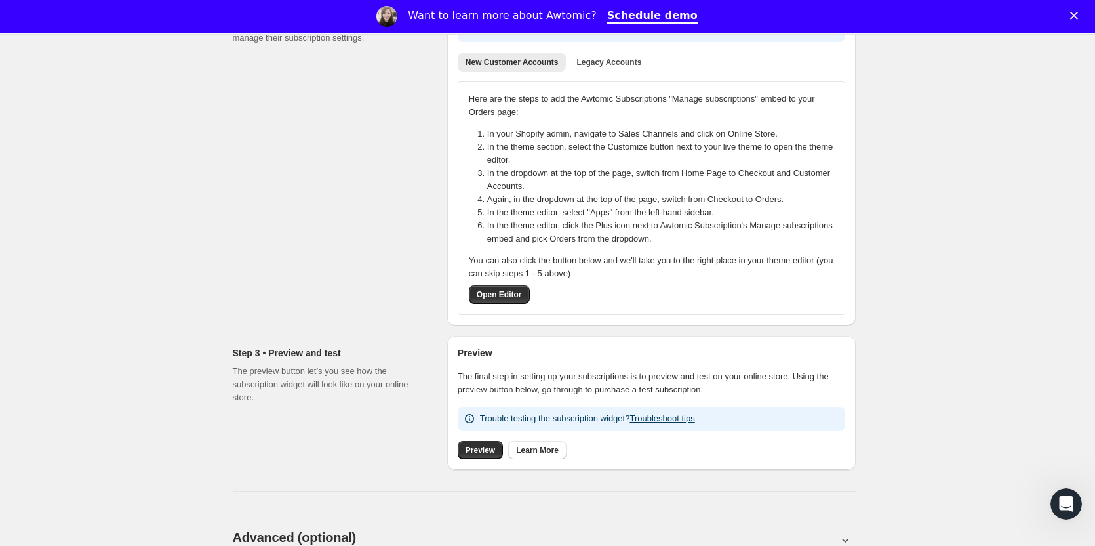
scroll to position [262, 0]
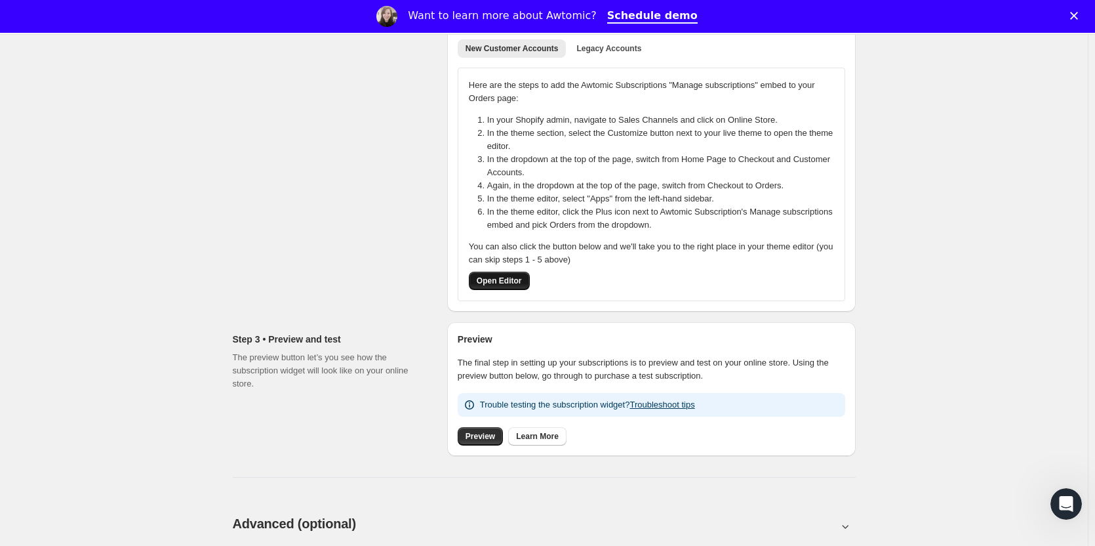
click at [504, 283] on span "Open Editor" at bounding box center [499, 280] width 45 height 10
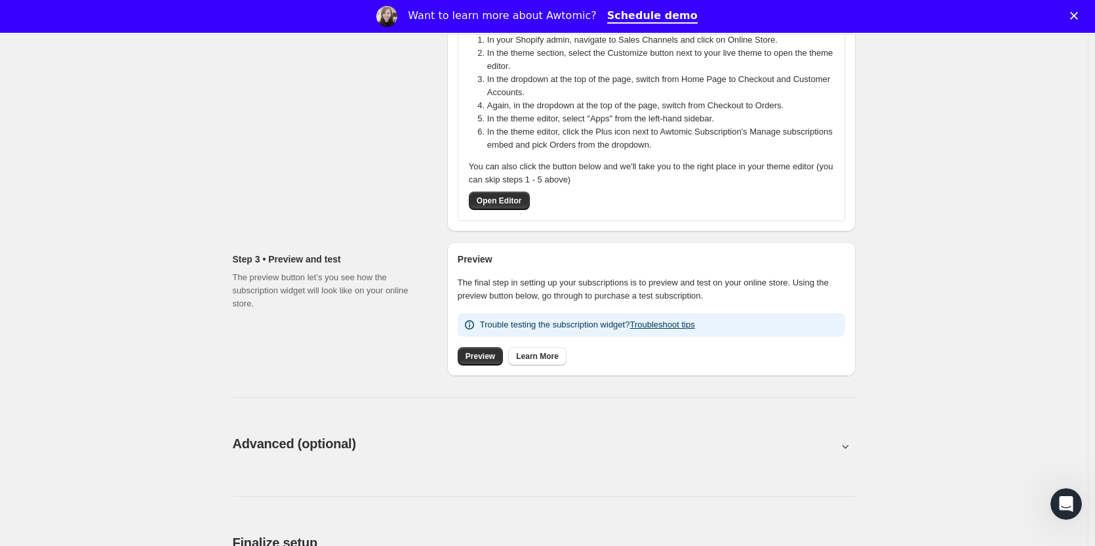
scroll to position [394, 0]
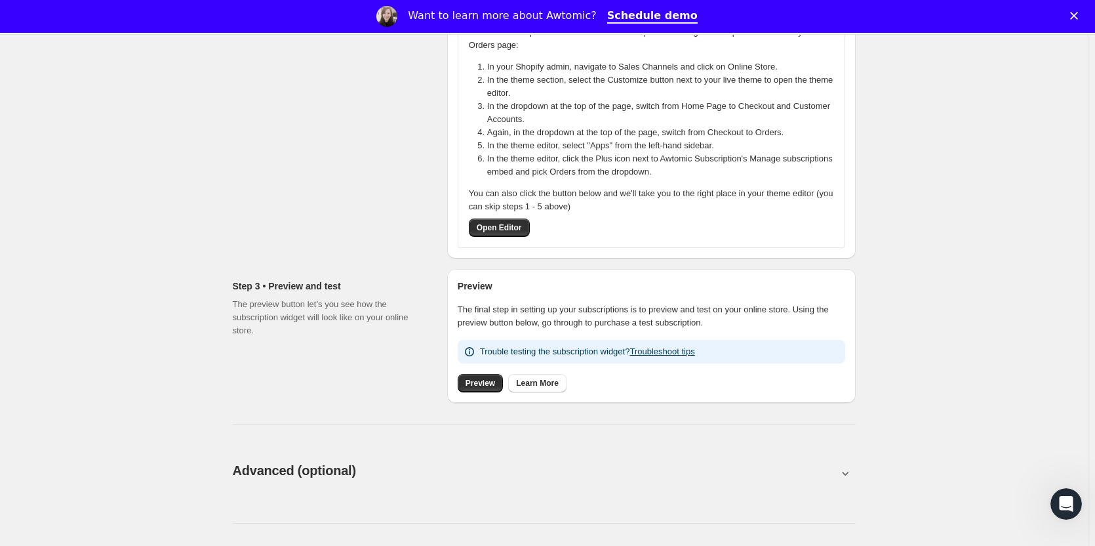
scroll to position [459, 0]
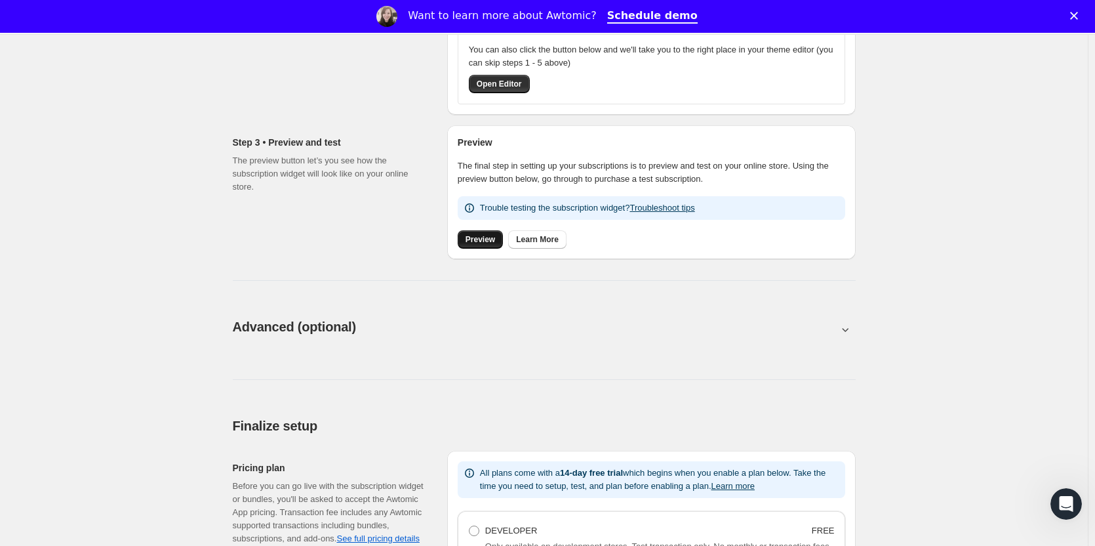
click at [484, 238] on span "Preview" at bounding box center [481, 239] width 30 height 10
